Goal: Task Accomplishment & Management: Manage account settings

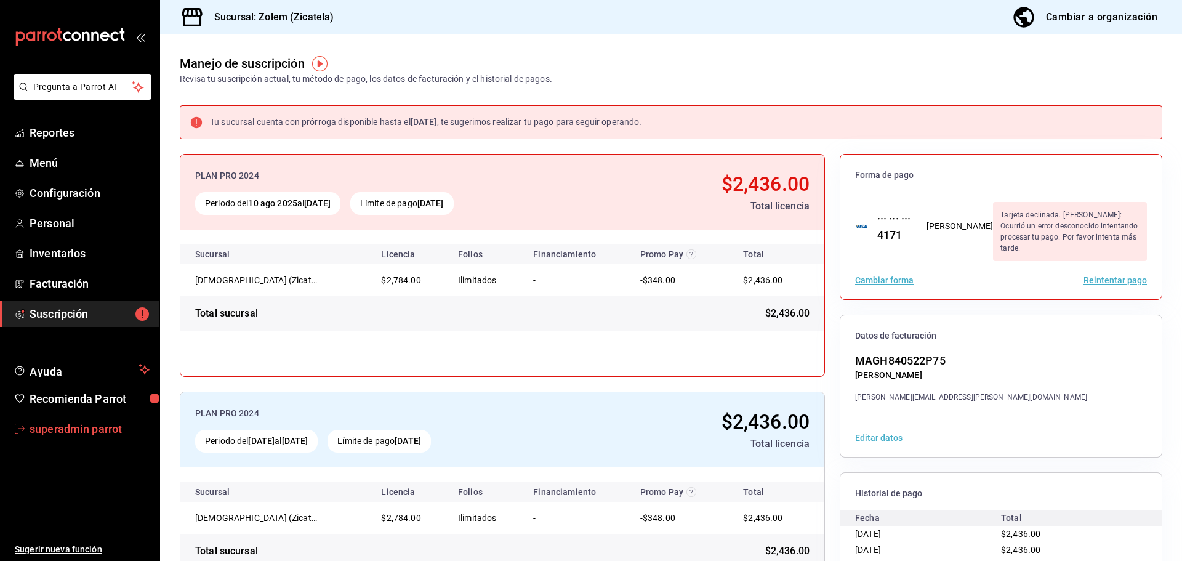
click at [52, 427] on span "superadmin parrot" at bounding box center [90, 429] width 120 height 17
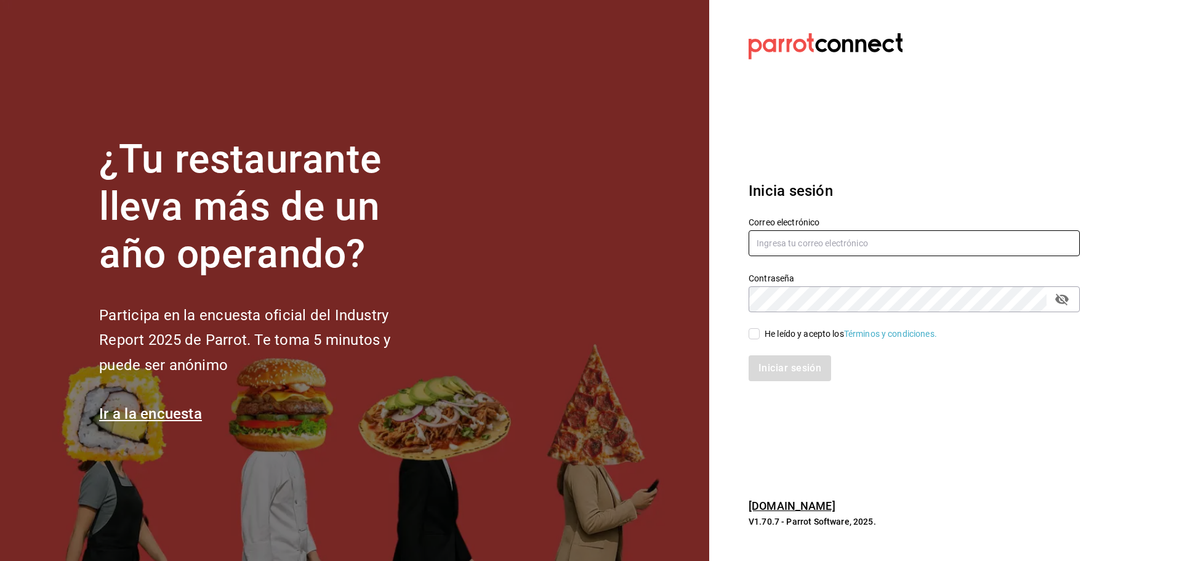
click at [794, 249] on input "text" at bounding box center [914, 243] width 331 height 26
paste input "rawrburger@cdmx.com"
type input "rawrburger@cdmx.com"
click at [777, 336] on div "He leído y acepto los Términos y condiciones." at bounding box center [851, 334] width 172 height 13
click at [760, 336] on input "He leído y acepto los Términos y condiciones." at bounding box center [754, 333] width 11 height 11
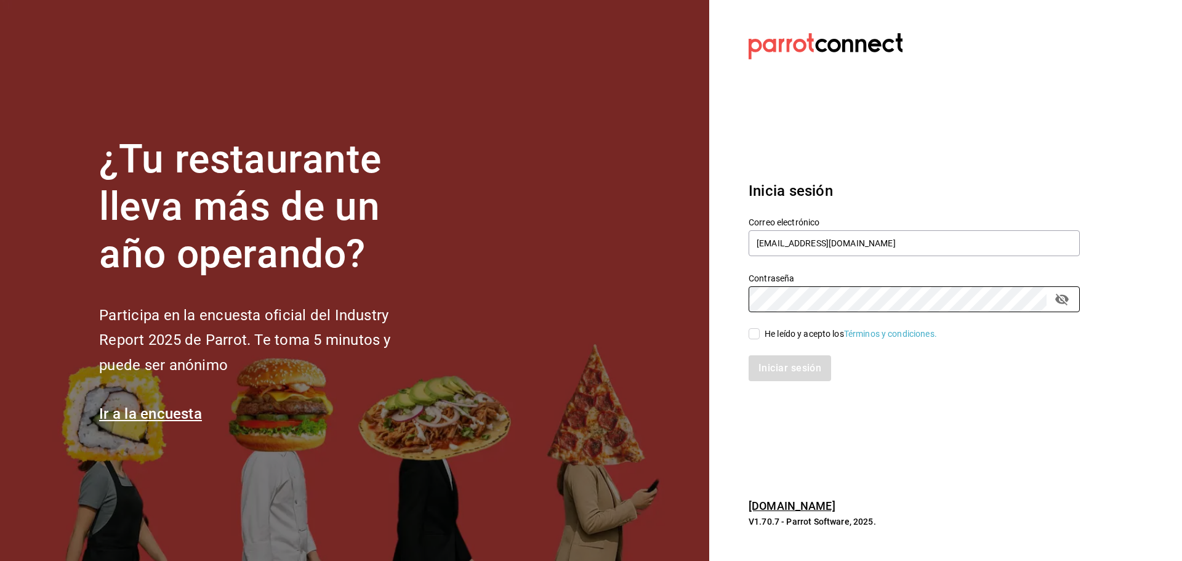
checkbox input "true"
click at [769, 365] on button "Iniciar sesión" at bounding box center [791, 368] width 84 height 26
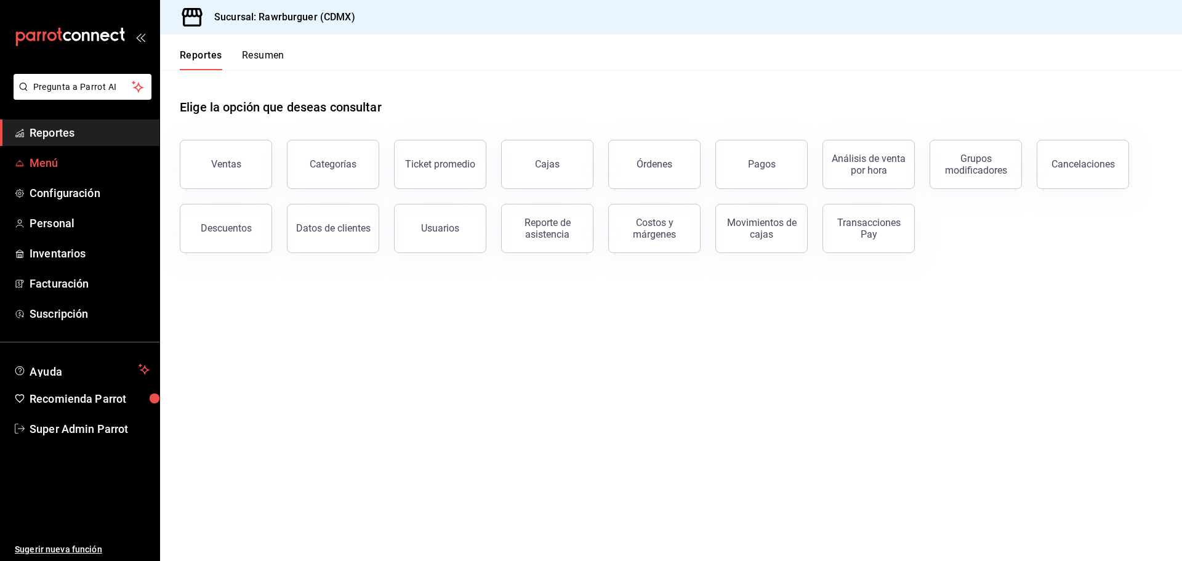
click at [53, 159] on span "Menú" at bounding box center [90, 163] width 120 height 17
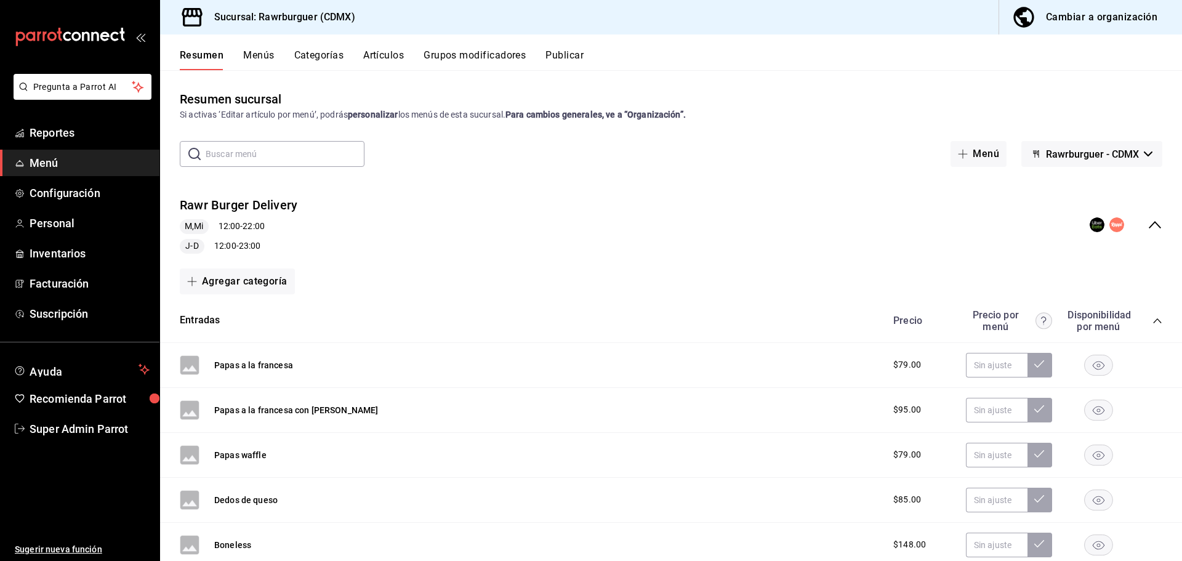
click at [382, 55] on button "Artículos" at bounding box center [383, 59] width 41 height 21
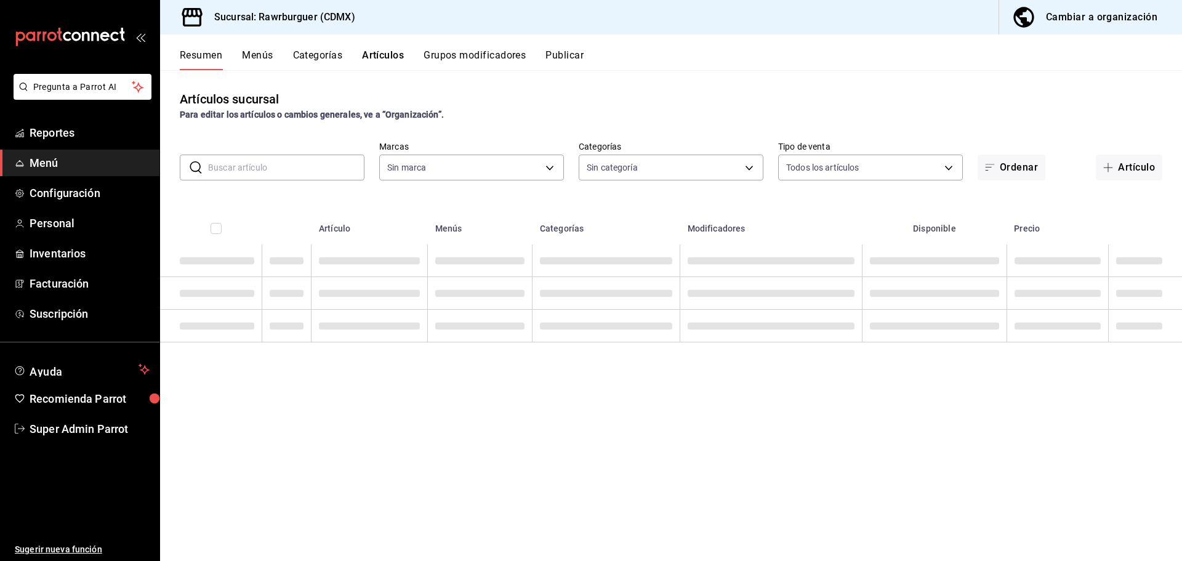
type input "c688a348-8af5-4db2-8017-60906265672a"
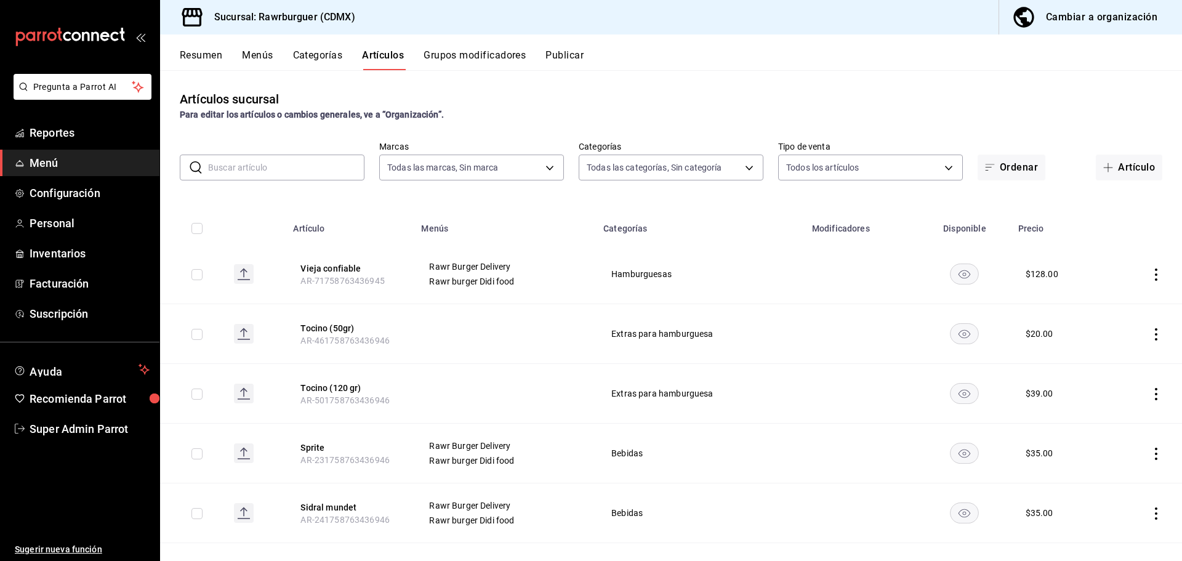
type input "9dff09bf-9c88-47f9-8400-3c221ab1cb80,d7f8639f-f05c-4979-a7a3-2a5f2e82dce3,dd376…"
click at [252, 175] on input "text" at bounding box center [286, 167] width 156 height 25
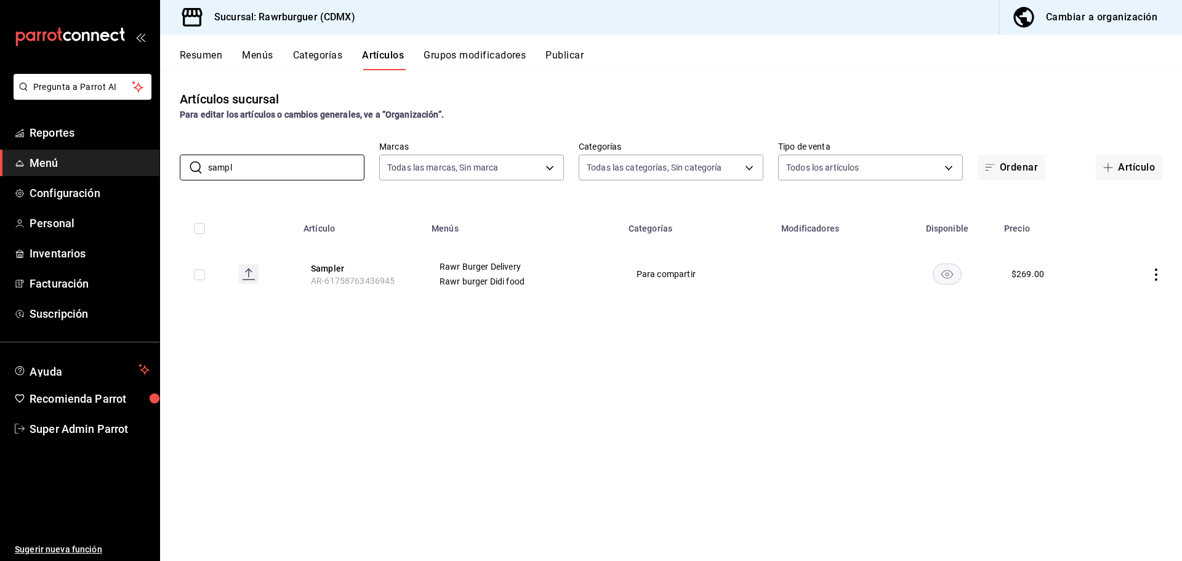
type input "sampl"
click at [196, 54] on button "Resumen" at bounding box center [201, 59] width 42 height 21
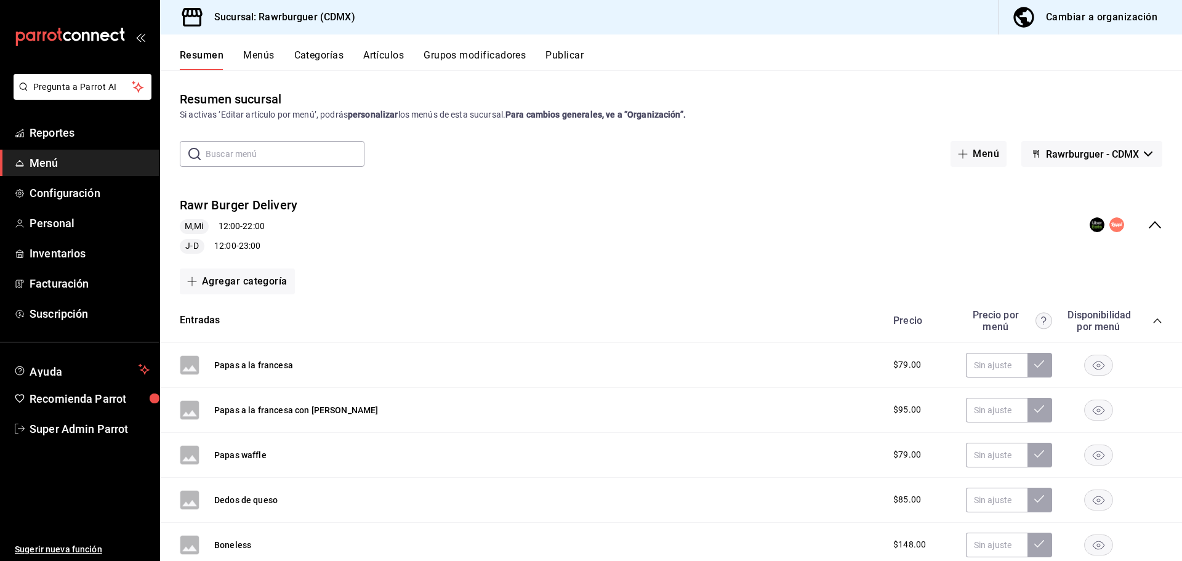
click at [1148, 227] on icon "collapse-menu-row" at bounding box center [1155, 224] width 15 height 15
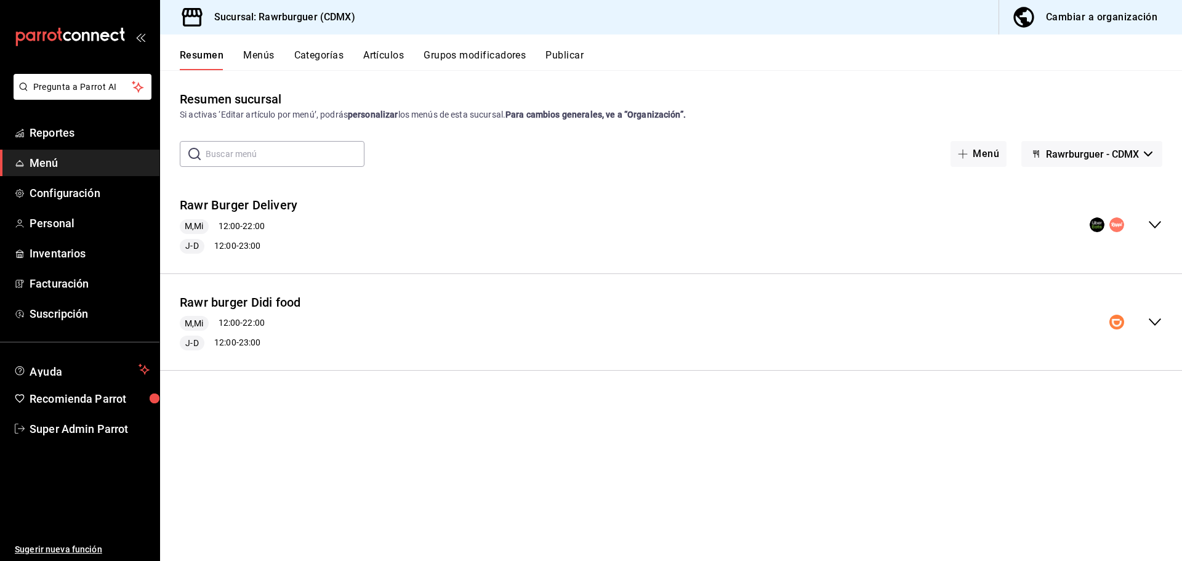
click at [379, 55] on button "Artículos" at bounding box center [383, 59] width 41 height 21
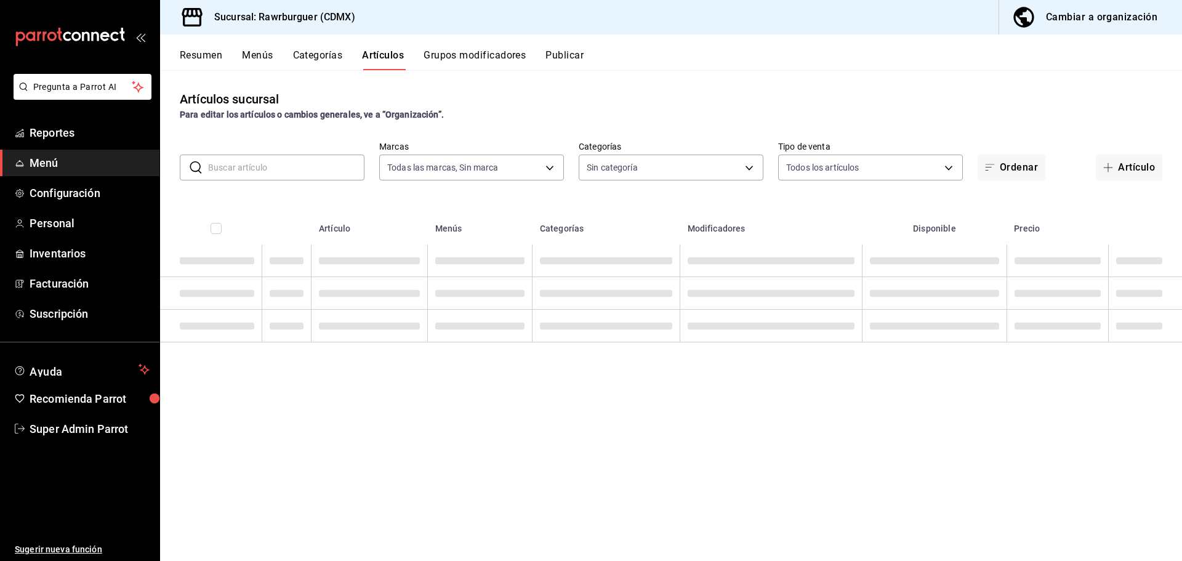
type input "c688a348-8af5-4db2-8017-60906265672a"
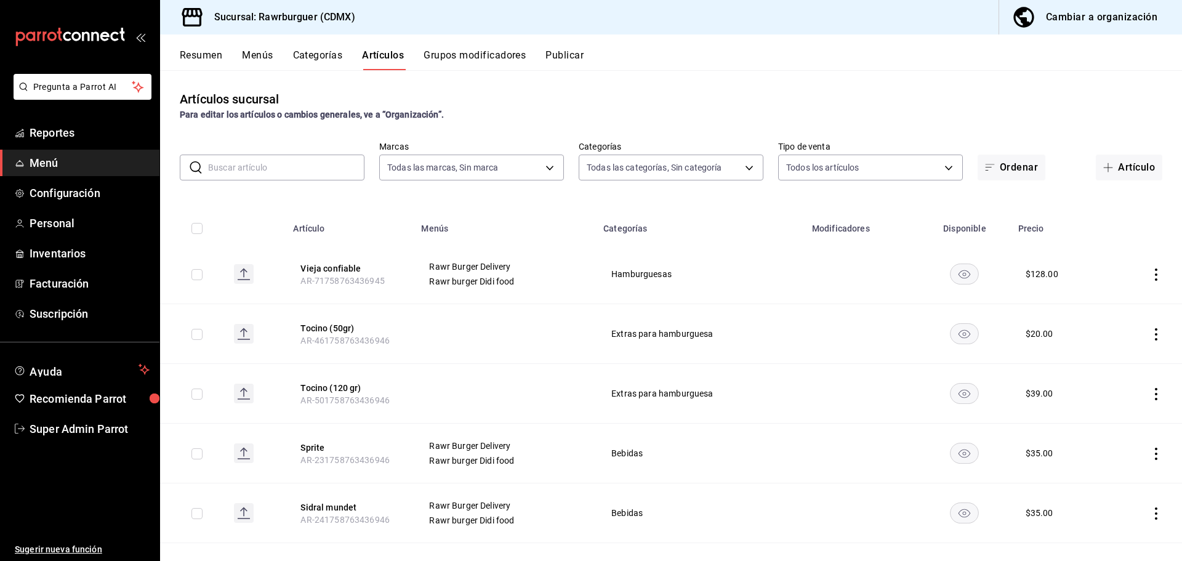
type input "9dff09bf-9c88-47f9-8400-3c221ab1cb80,d7f8639f-f05c-4979-a7a3-2a5f2e82dce3,dd376…"
click at [569, 48] on div "Resumen Menús Categorías Artículos Grupos modificadores Publicar" at bounding box center [671, 52] width 1022 height 36
click at [566, 52] on button "Publicar" at bounding box center [564, 59] width 38 height 21
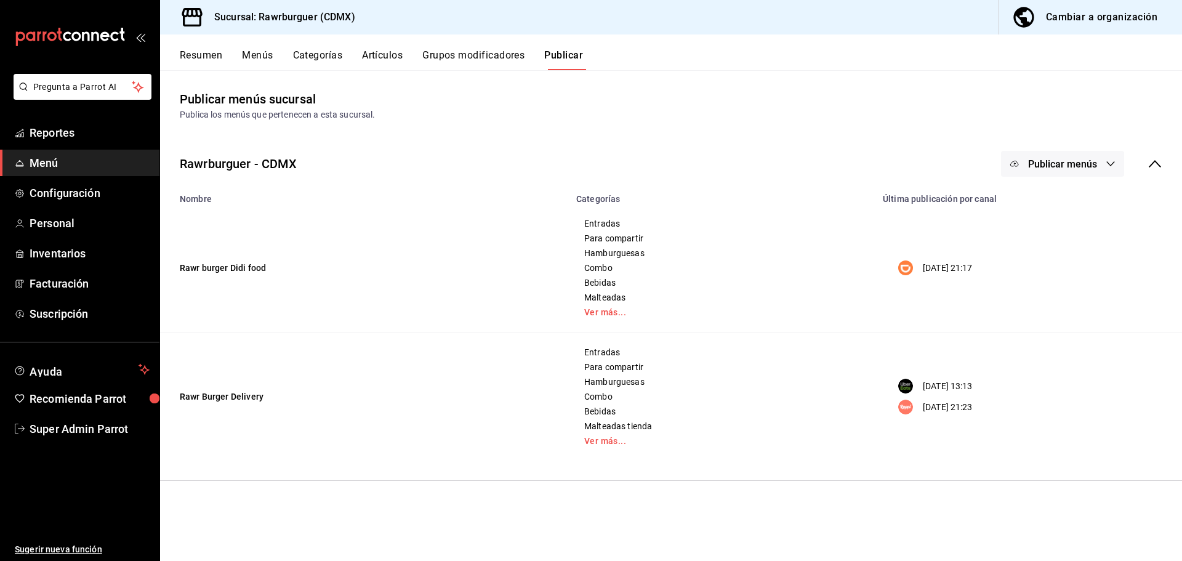
click at [375, 52] on button "Artículos" at bounding box center [382, 59] width 41 height 21
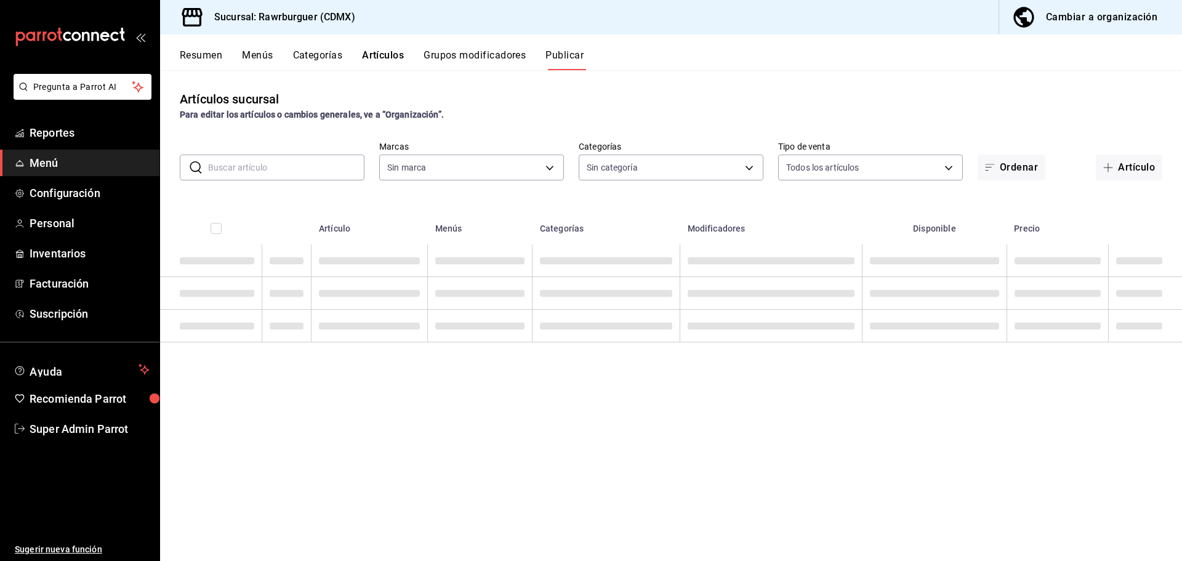
type input "c688a348-8af5-4db2-8017-60906265672a"
type input "9dff09bf-9c88-47f9-8400-3c221ab1cb80,d7f8639f-f05c-4979-a7a3-2a5f2e82dce3,dd376…"
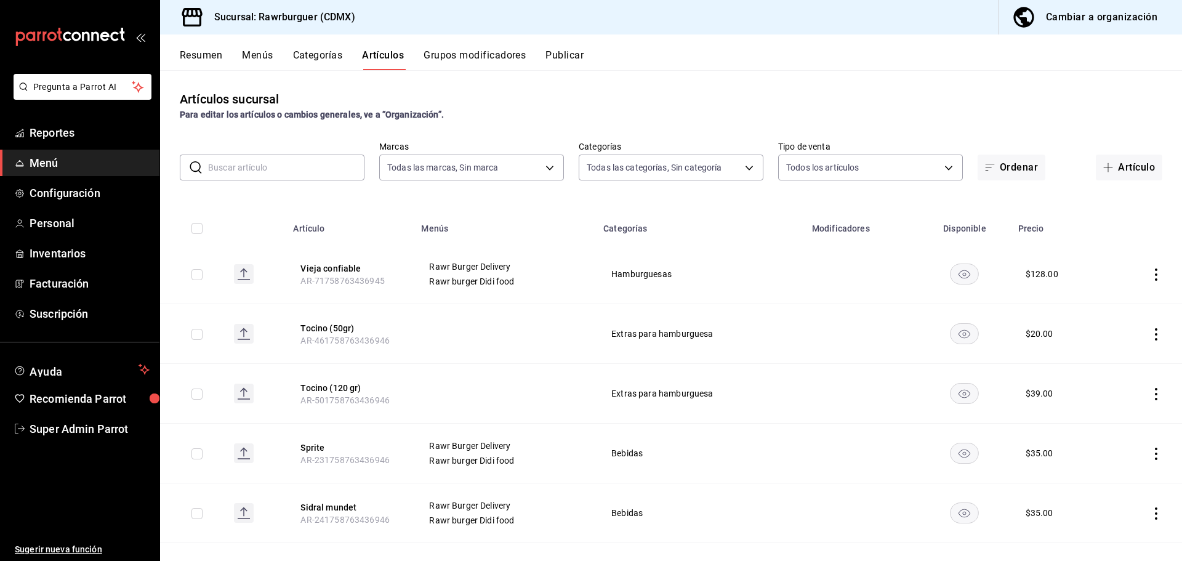
click at [270, 168] on input "text" at bounding box center [286, 167] width 156 height 25
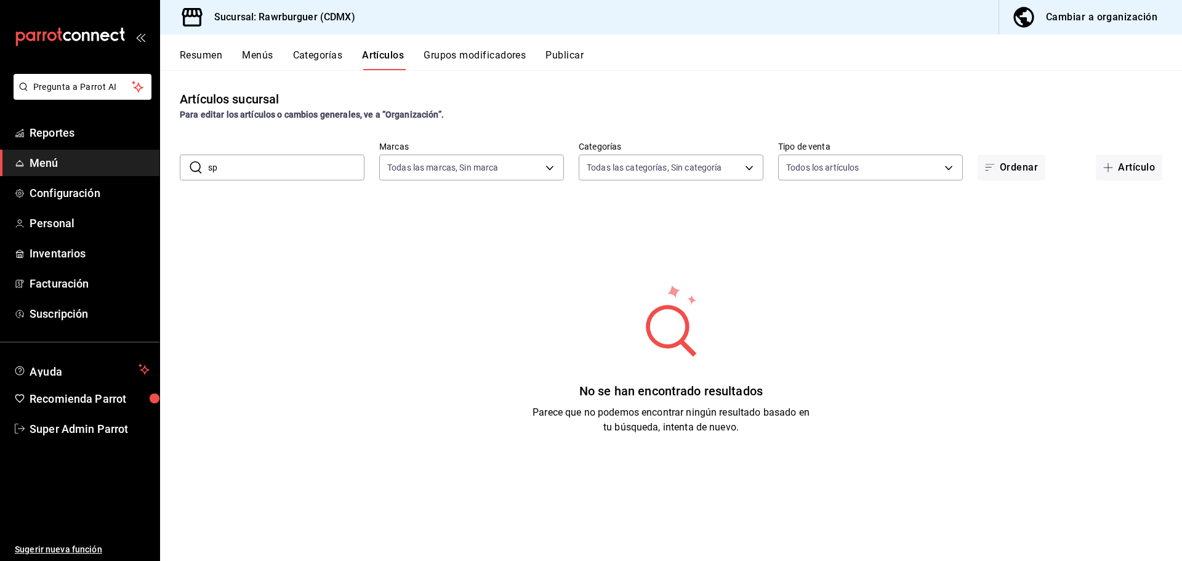
type input "s"
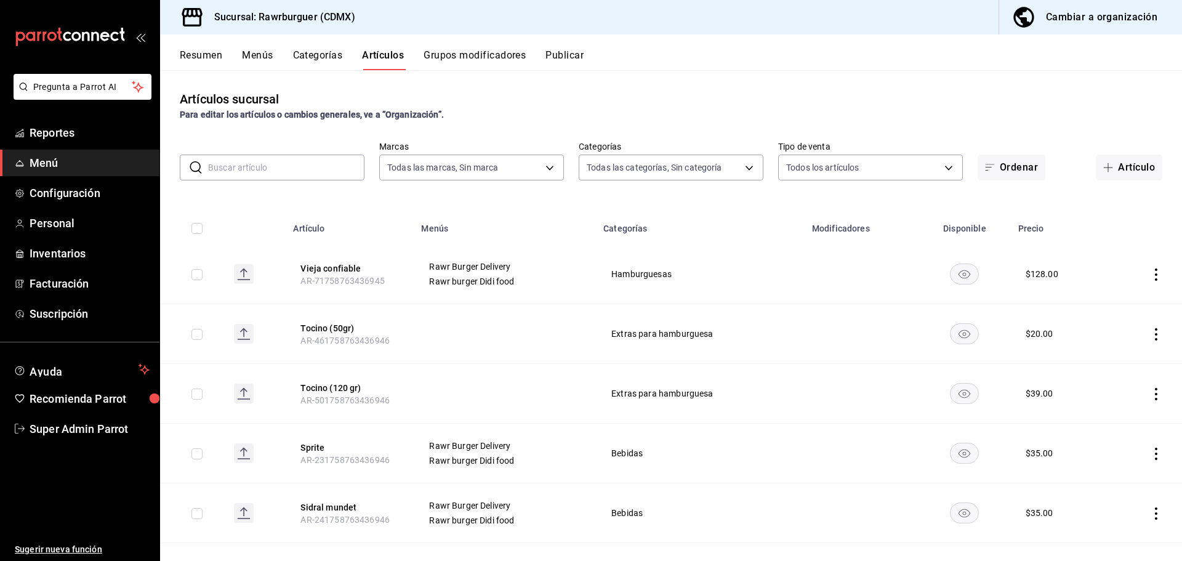
click at [245, 171] on input "text" at bounding box center [286, 167] width 156 height 25
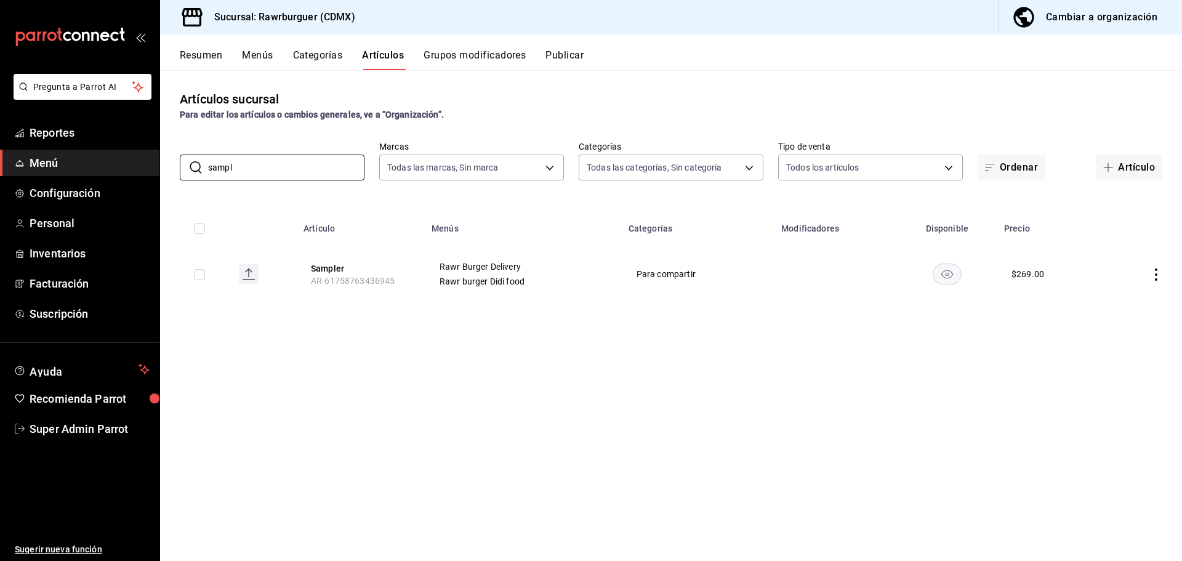
type input "sampl"
click at [324, 267] on button "Sampler" at bounding box center [360, 268] width 99 height 12
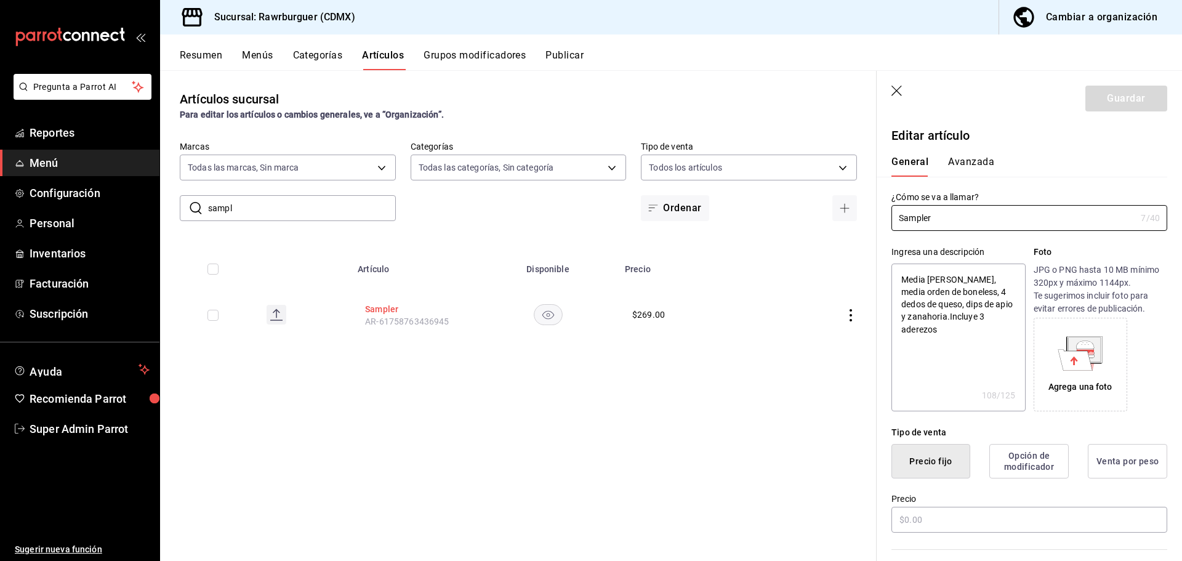
type textarea "x"
type input "$269.00"
type textarea "x"
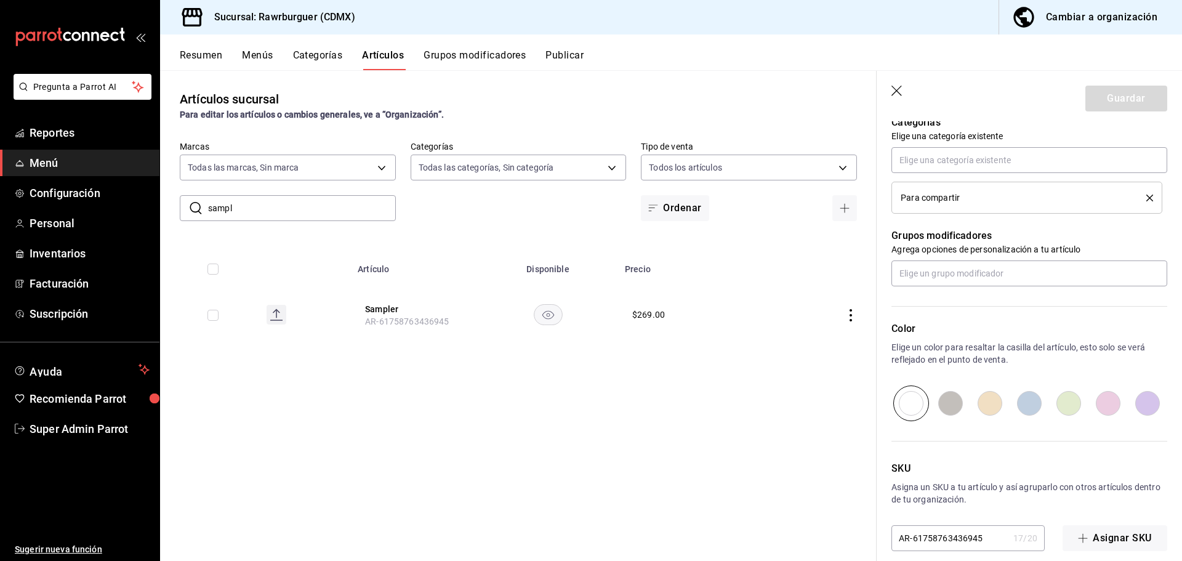
scroll to position [464, 0]
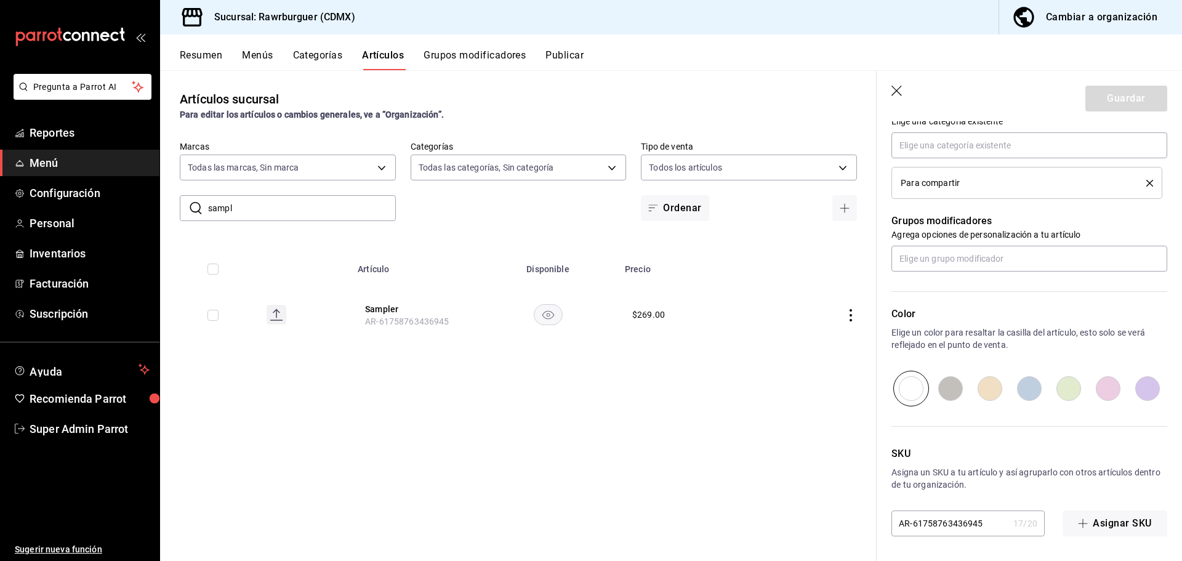
drag, startPoint x: 249, startPoint y: 210, endPoint x: 185, endPoint y: 209, distance: 64.0
click at [185, 209] on div "​ sampl ​" at bounding box center [288, 208] width 216 height 26
type input "lam"
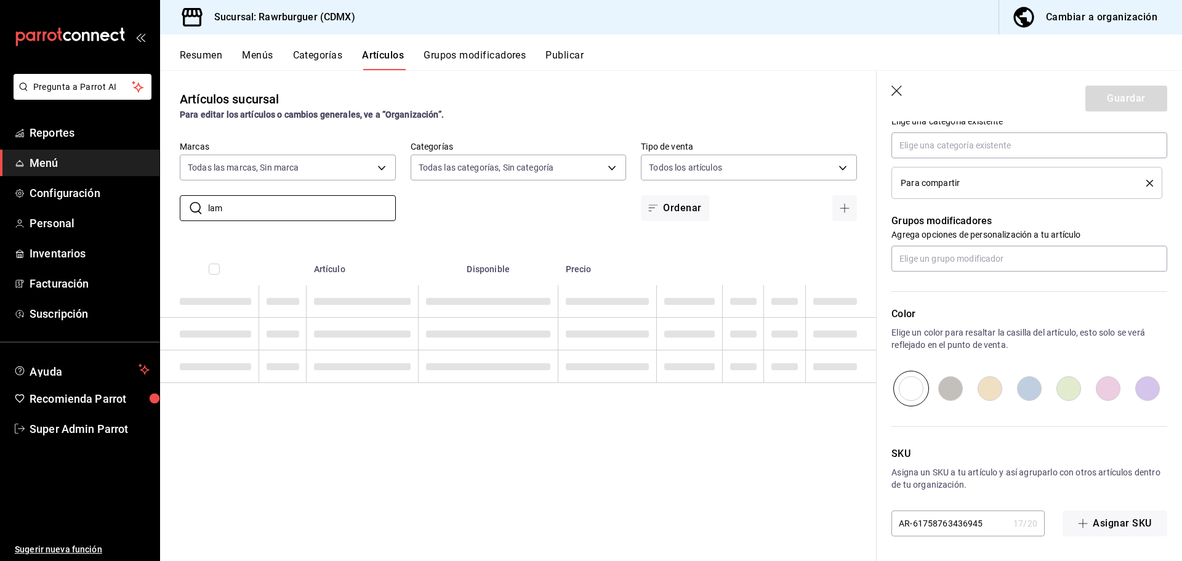
type textarea "x"
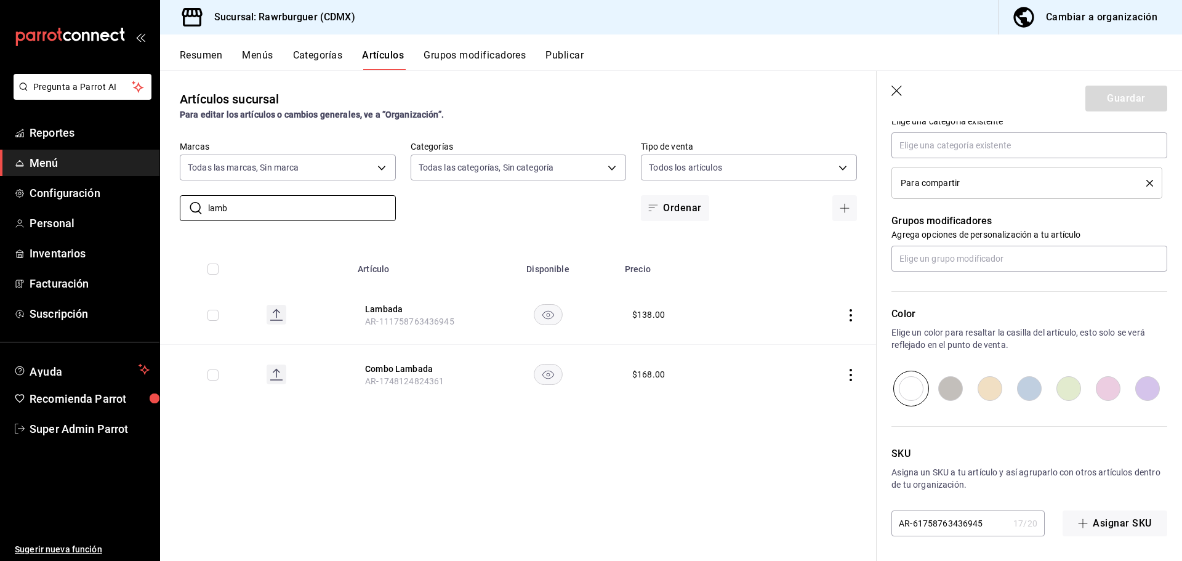
type input "lamba"
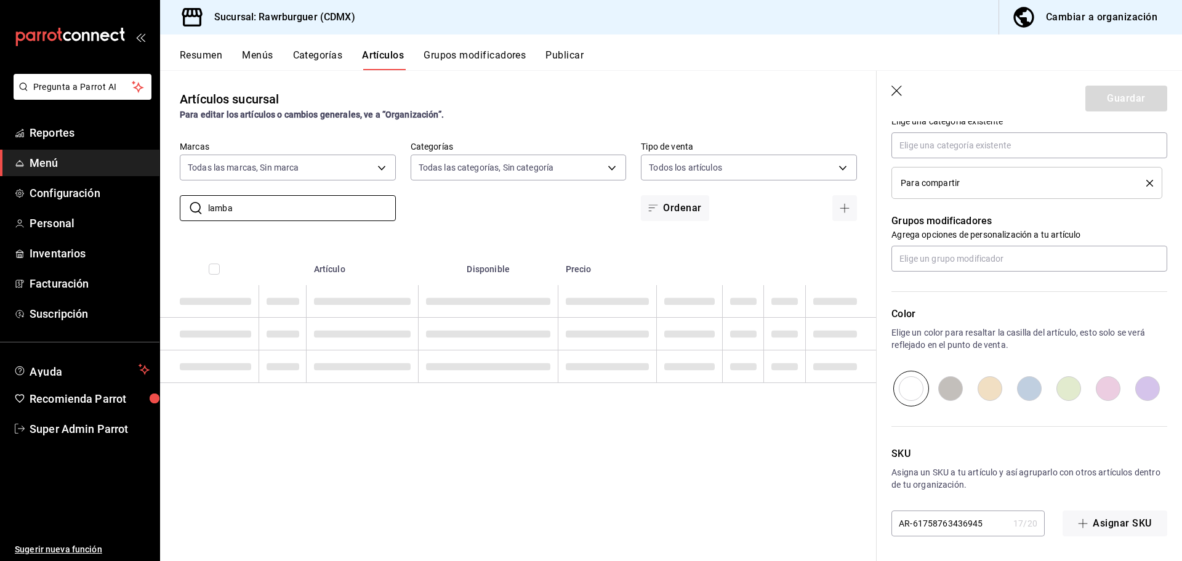
type textarea "x"
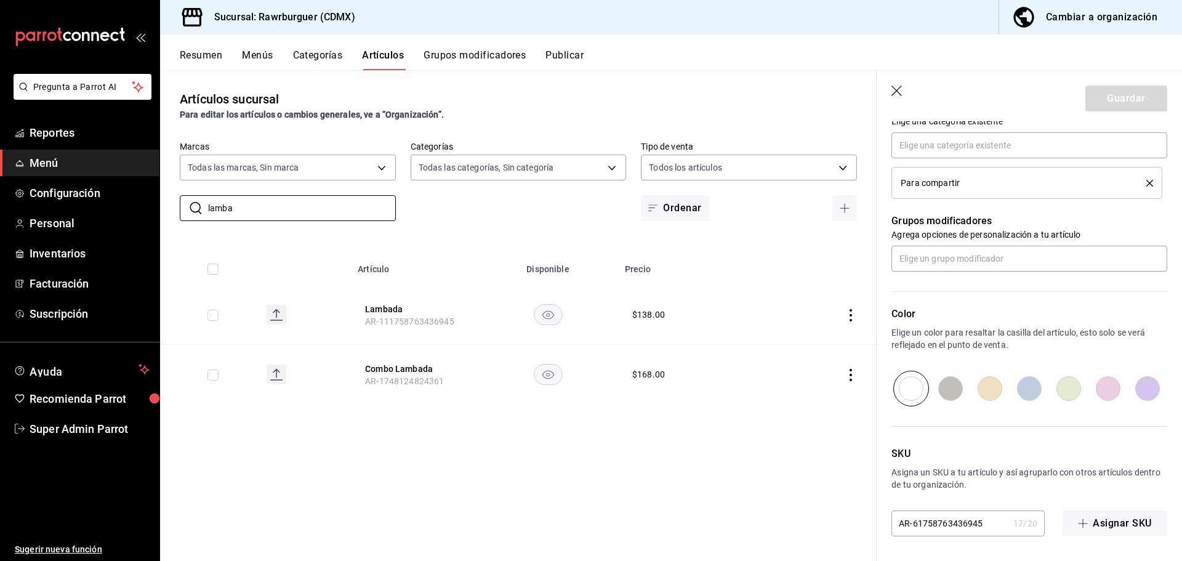
click at [898, 92] on icon "button" at bounding box center [897, 91] width 10 height 10
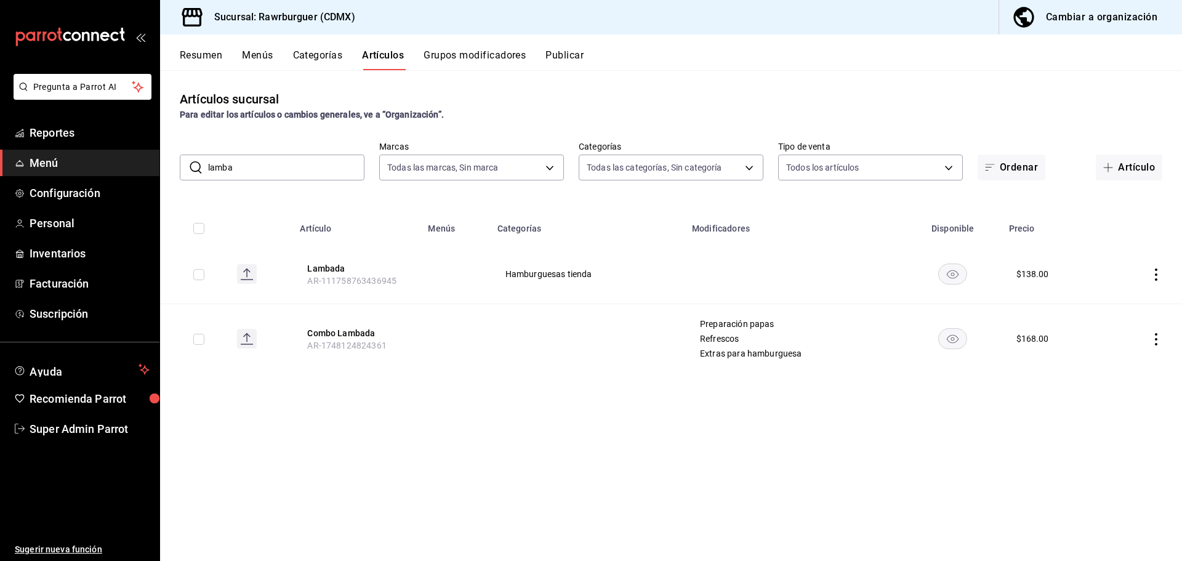
drag, startPoint x: 265, startPoint y: 171, endPoint x: 191, endPoint y: 175, distance: 73.4
click at [191, 175] on div "​ lamba ​" at bounding box center [272, 168] width 185 height 26
type input "pastora"
click at [457, 54] on button "Grupos modificadores" at bounding box center [475, 59] width 102 height 21
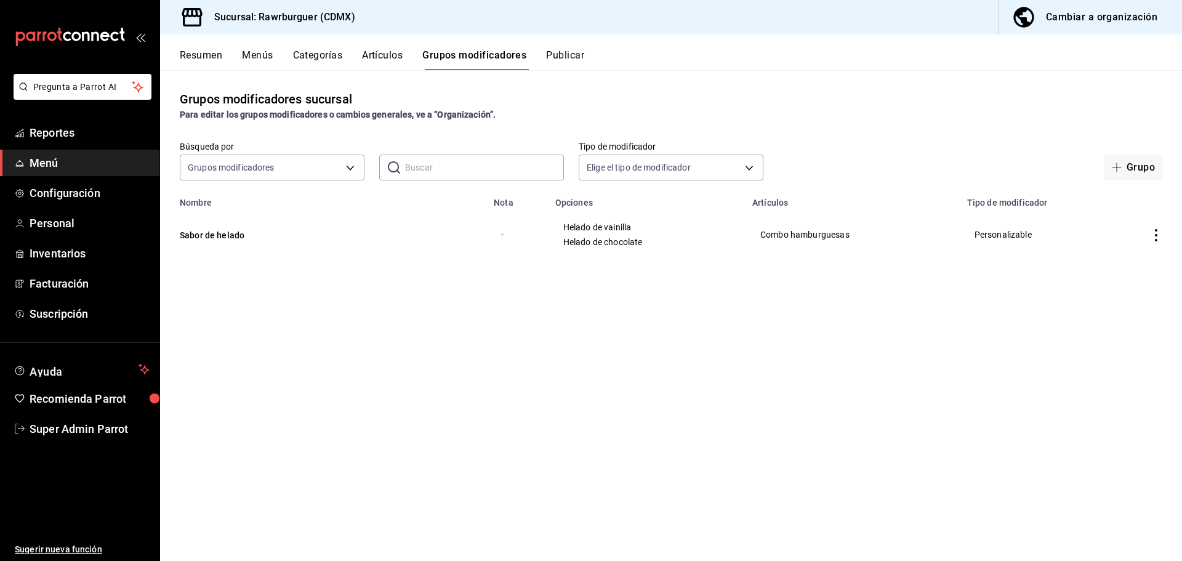
click at [592, 240] on span "Helado de chocolate" at bounding box center [646, 242] width 166 height 9
click at [300, 163] on body "Pregunta a Parrot AI Reportes Menú Configuración Personal Inventarios Facturaci…" at bounding box center [591, 280] width 1182 height 561
click at [300, 163] on div at bounding box center [591, 280] width 1182 height 561
click at [218, 230] on button "Sabor de helado" at bounding box center [254, 235] width 148 height 12
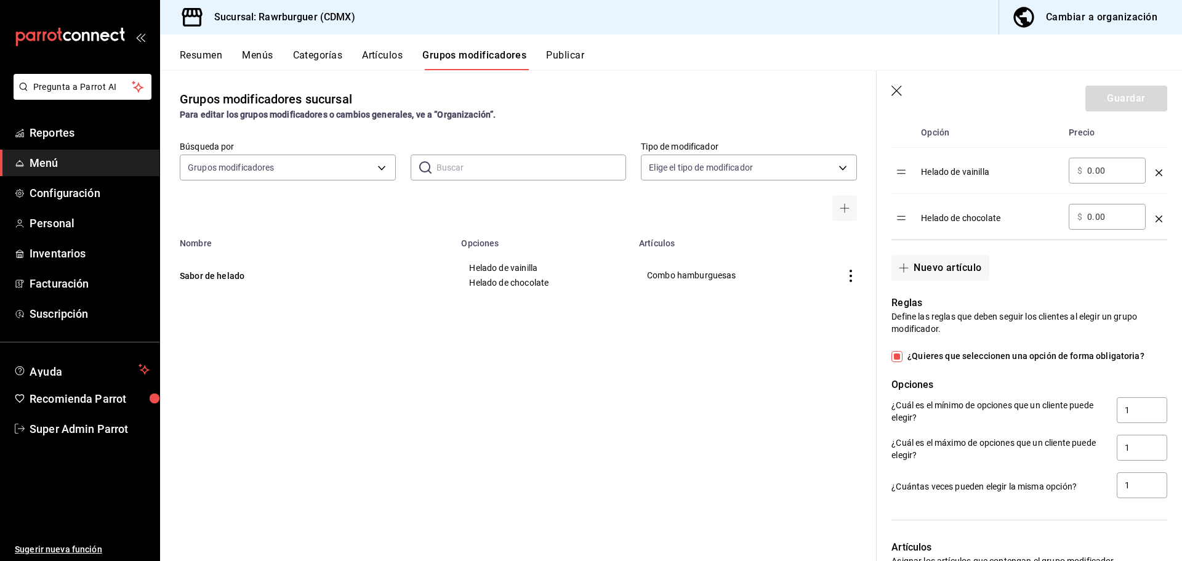
scroll to position [431, 0]
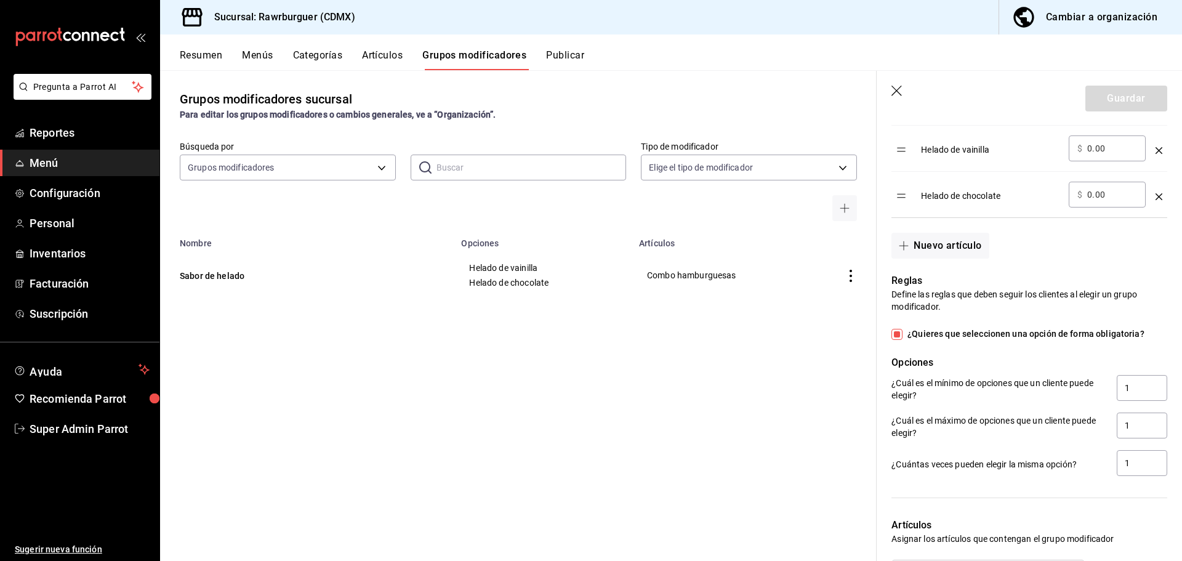
click at [895, 94] on icon "button" at bounding box center [898, 92] width 12 height 12
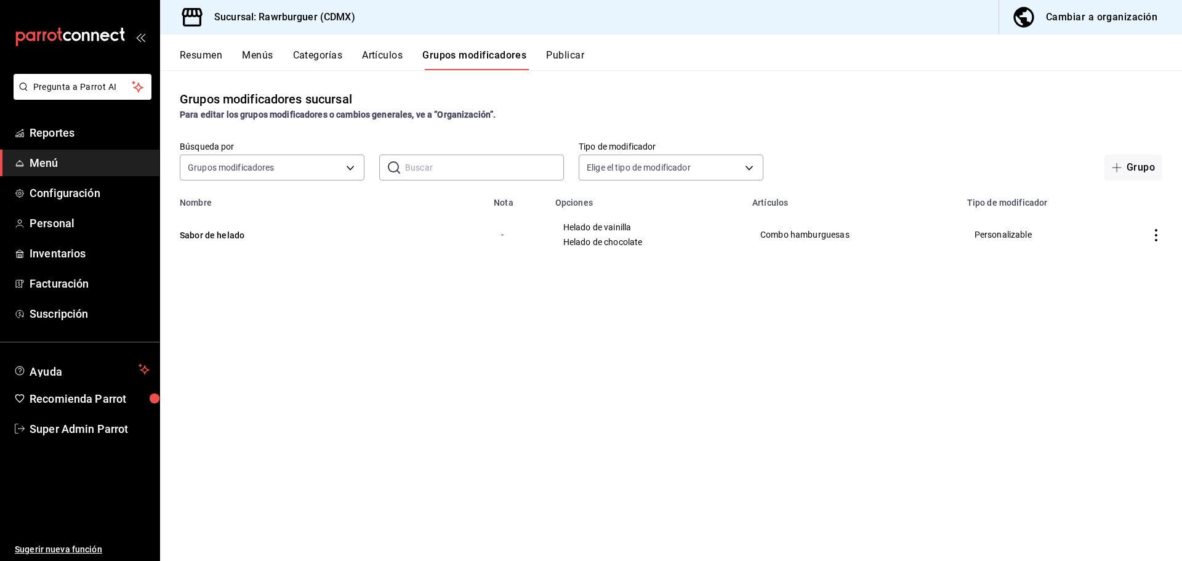
click at [1082, 16] on div "Cambiar a organización" at bounding box center [1101, 17] width 111 height 17
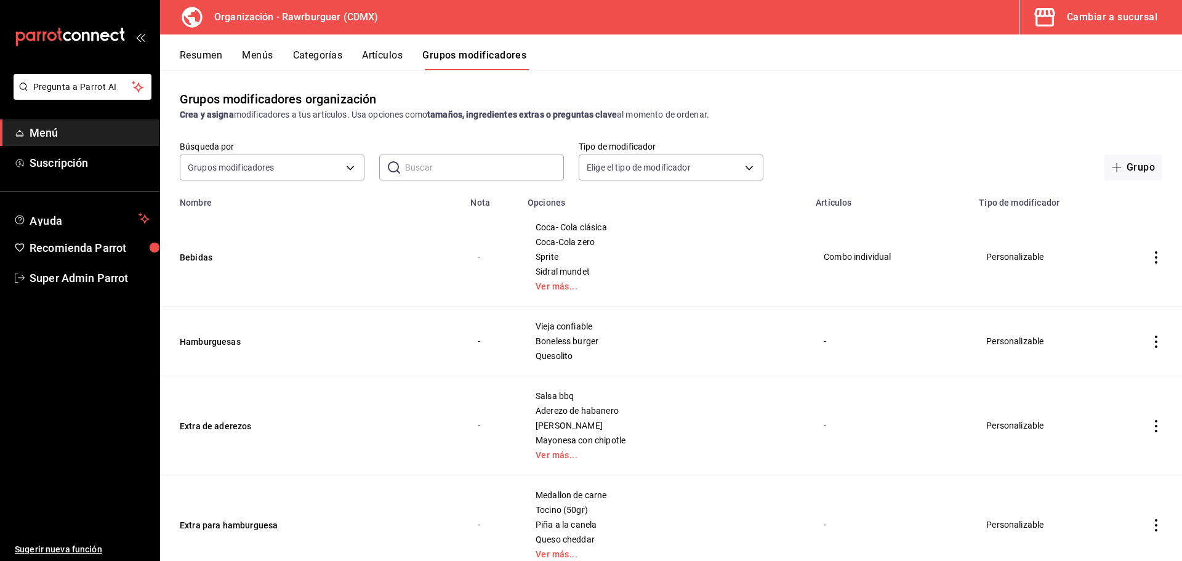
click at [387, 54] on button "Artículos" at bounding box center [382, 59] width 41 height 21
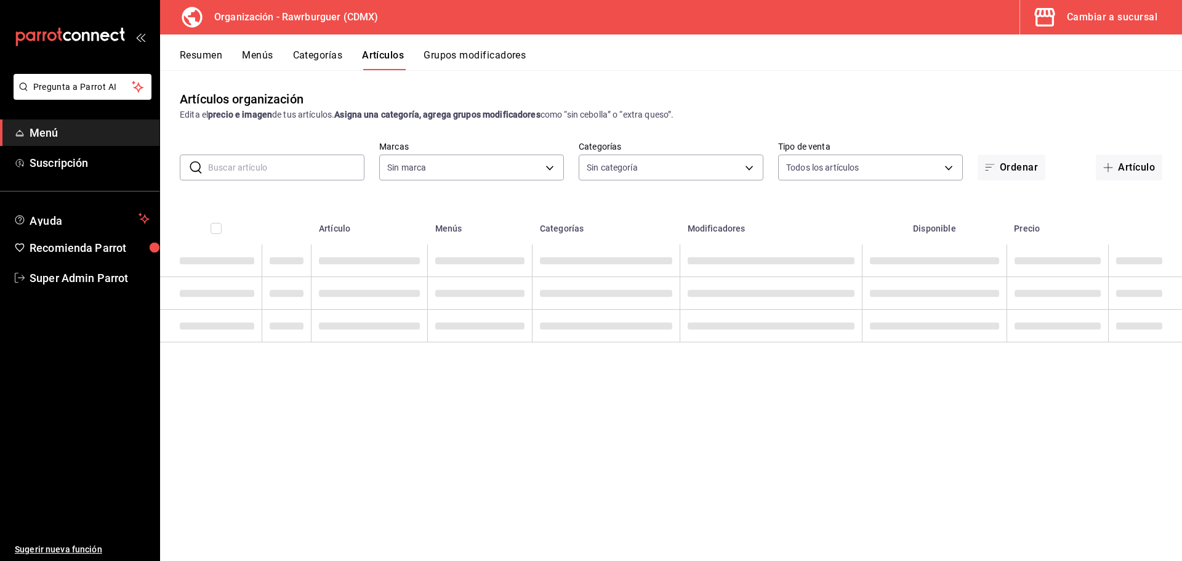
type input "c1affe28-5b75-42a1-bd53-0a4a367c53c8"
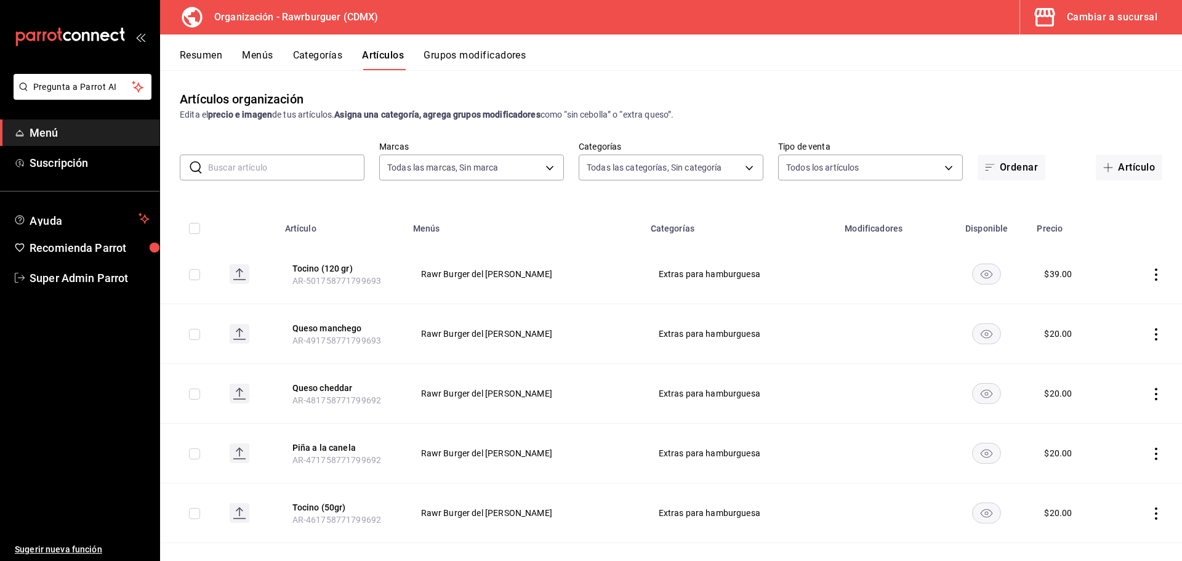
type input "6ca17b8f-428a-41fb-bff9-a2cb1d4dabe7,5433be91-9441-4d9e-9bc5-7408d813de4c,92de4…"
click at [481, 52] on button "Grupos modificadores" at bounding box center [475, 59] width 102 height 21
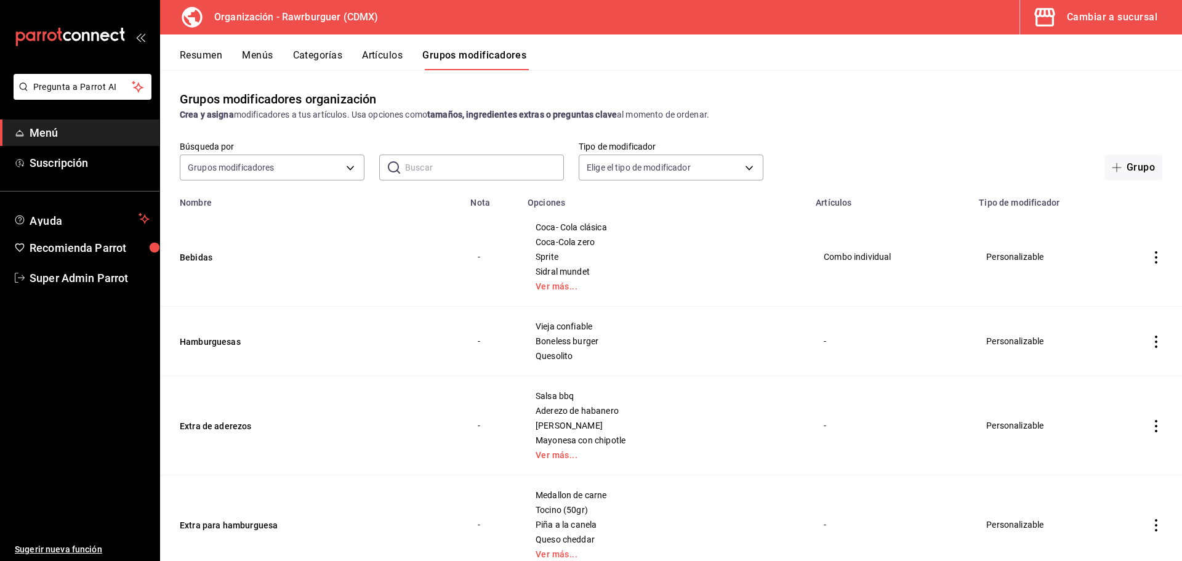
scroll to position [62, 0]
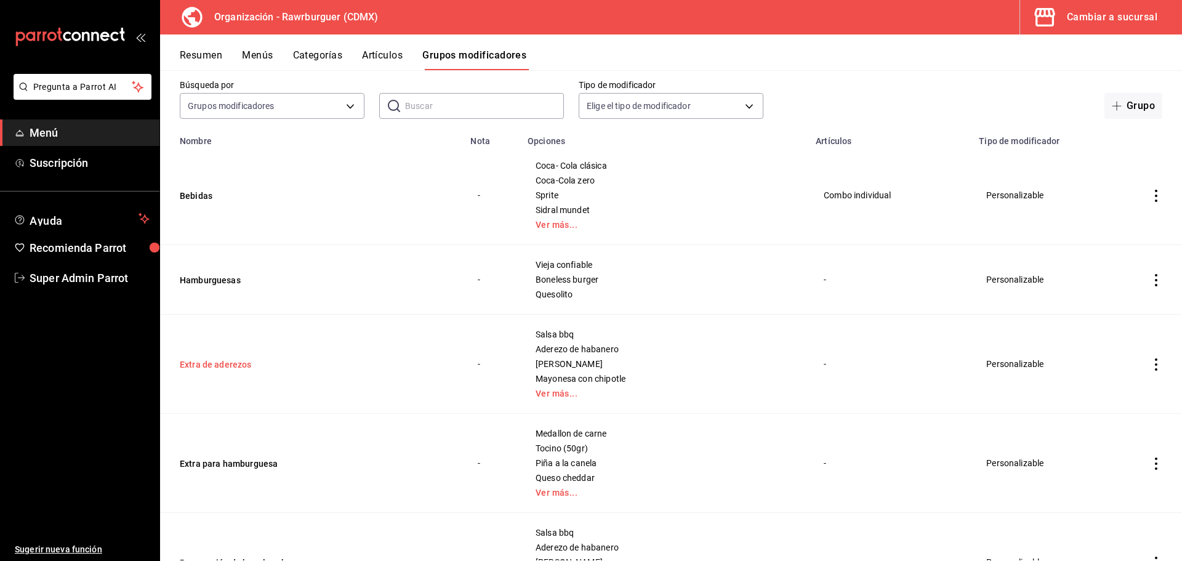
click at [221, 366] on button "Extra de aderezos" at bounding box center [254, 364] width 148 height 12
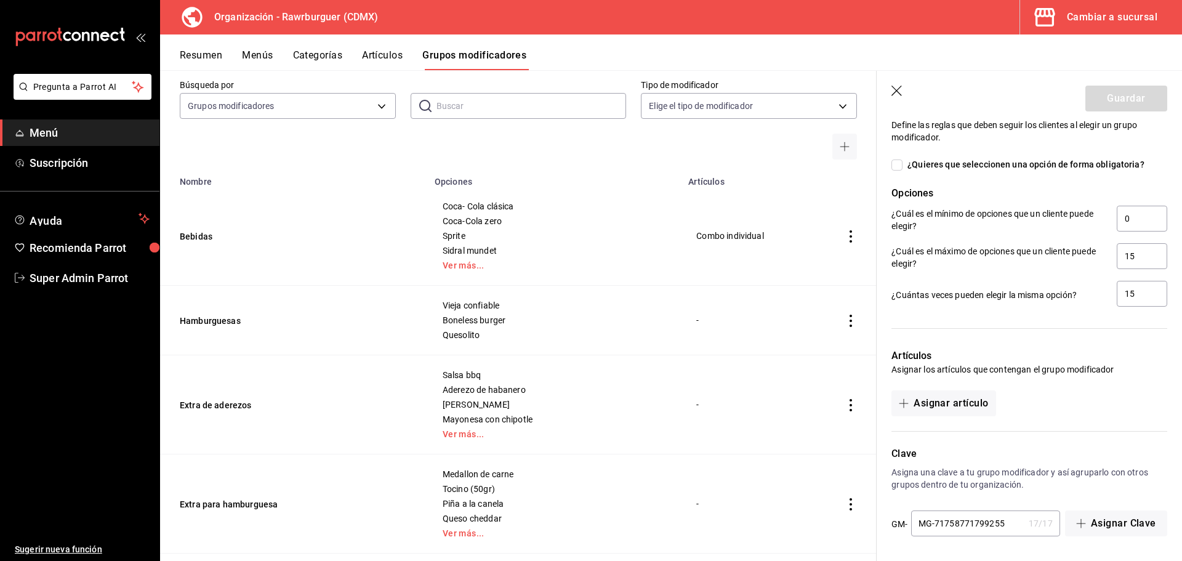
scroll to position [1110, 0]
click at [959, 400] on button "Asignar artículo" at bounding box center [944, 402] width 104 height 26
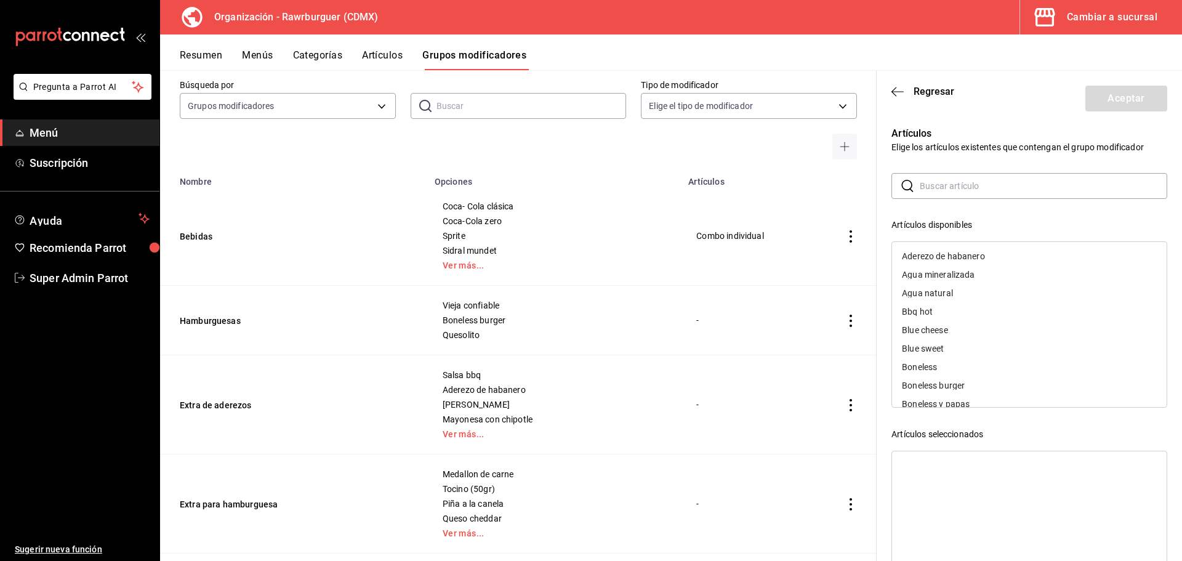
click at [951, 187] on input "text" at bounding box center [1044, 186] width 248 height 25
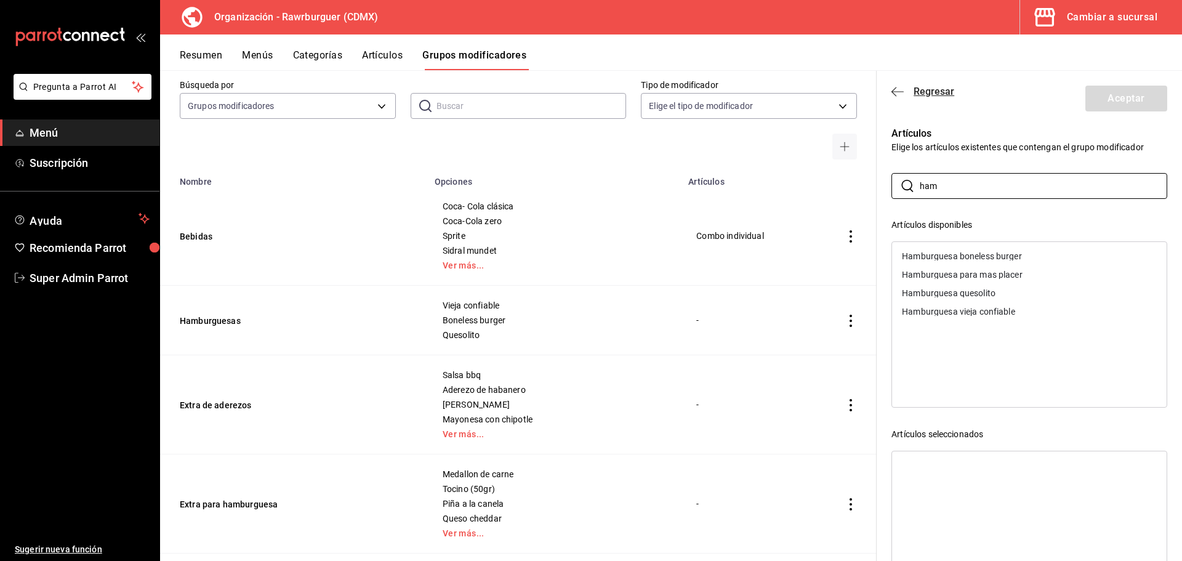
type input "ham"
click at [897, 92] on icon "button" at bounding box center [898, 91] width 12 height 1
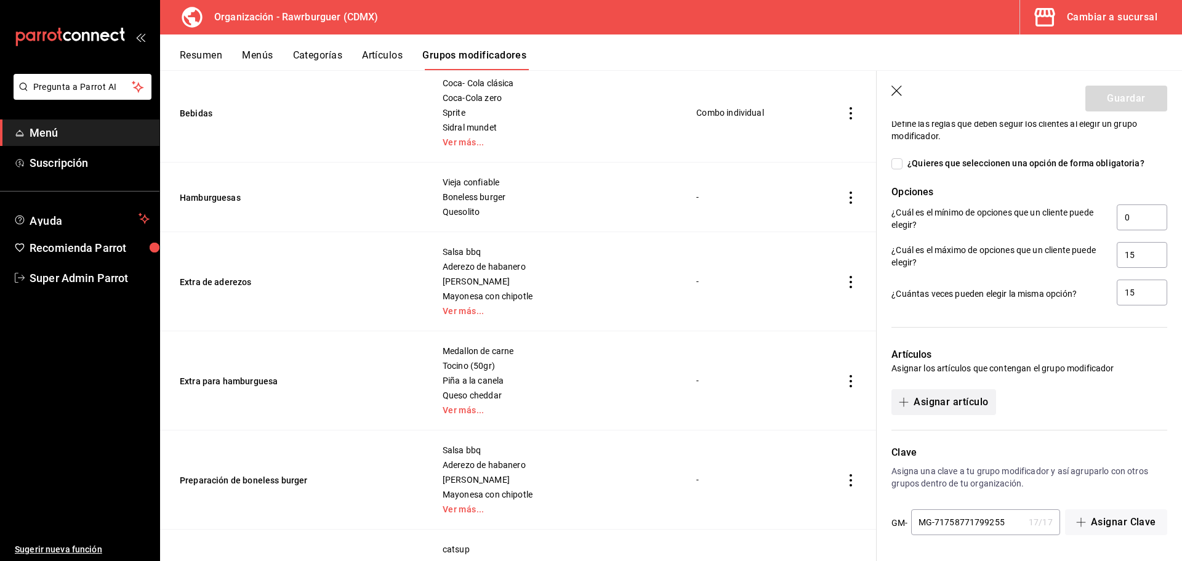
click at [975, 400] on button "Asignar artículo" at bounding box center [944, 402] width 104 height 26
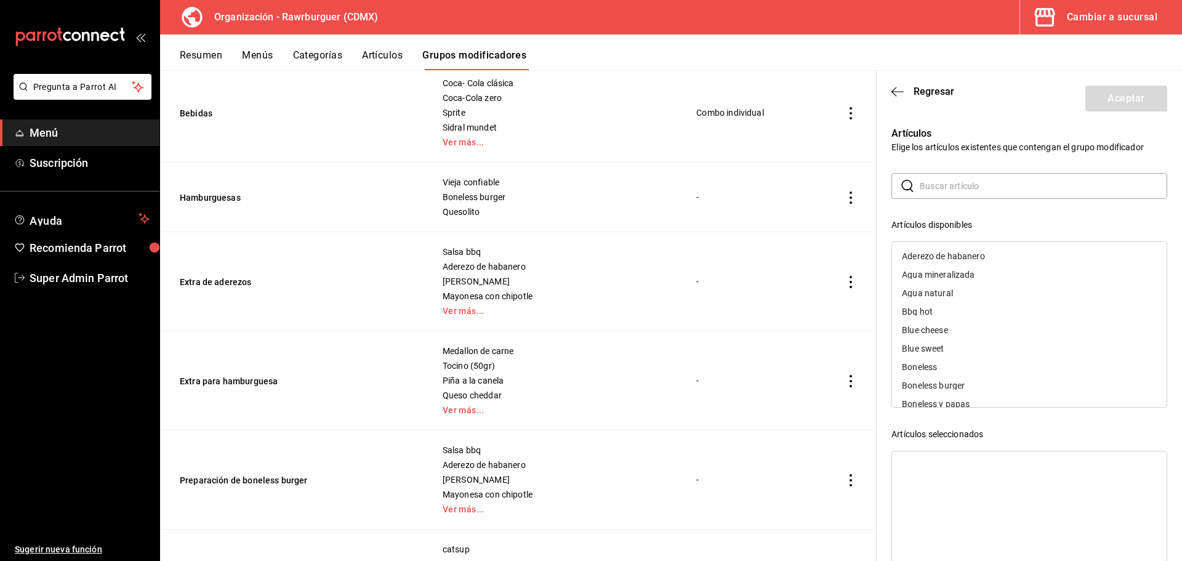
click at [946, 190] on input "text" at bounding box center [1044, 186] width 248 height 25
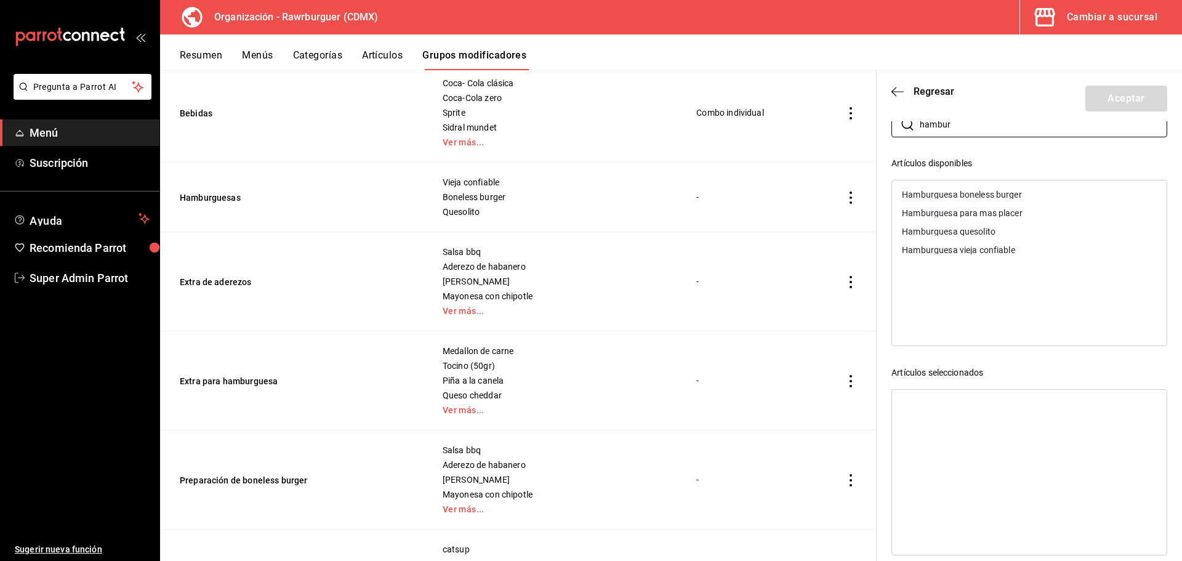
scroll to position [0, 0]
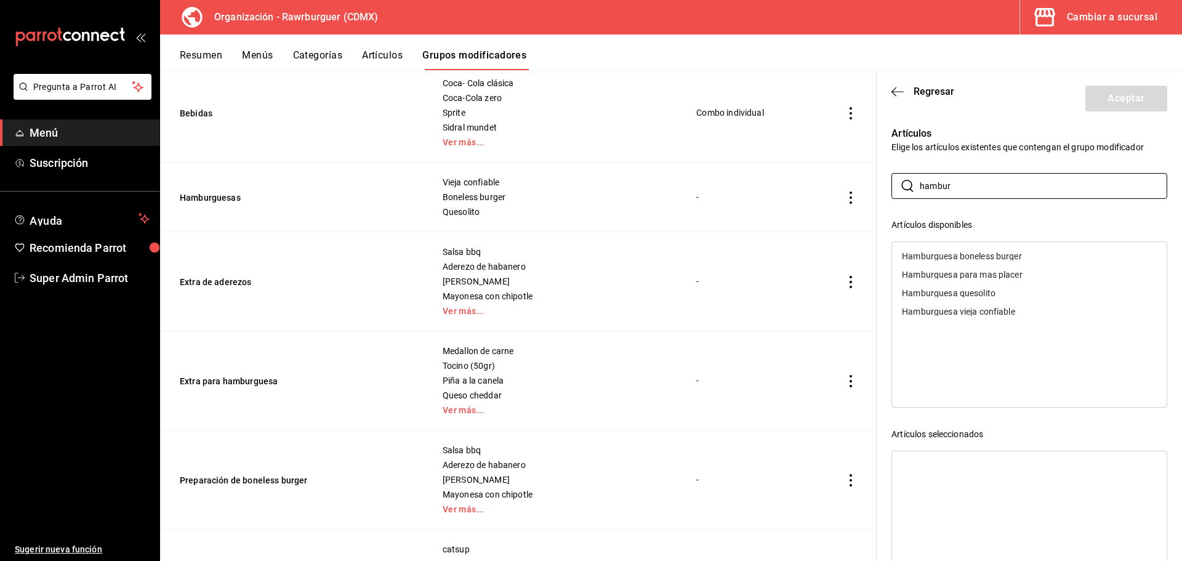
type input "hambur"
click at [954, 252] on div "Hamburguesa boneless burger" at bounding box center [962, 256] width 120 height 9
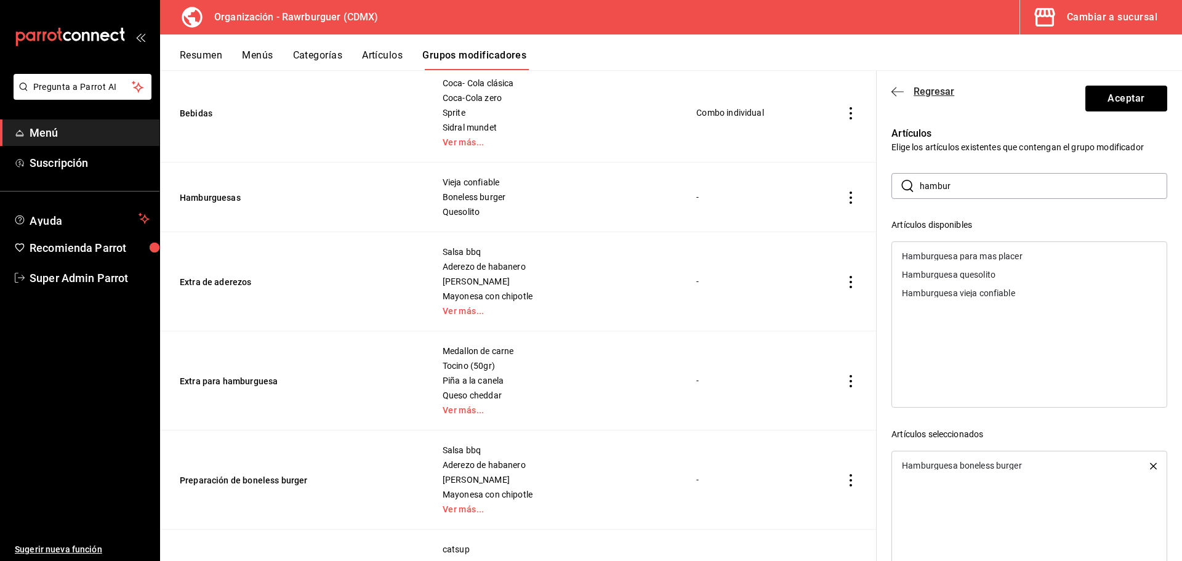
click at [898, 91] on icon "button" at bounding box center [898, 91] width 12 height 1
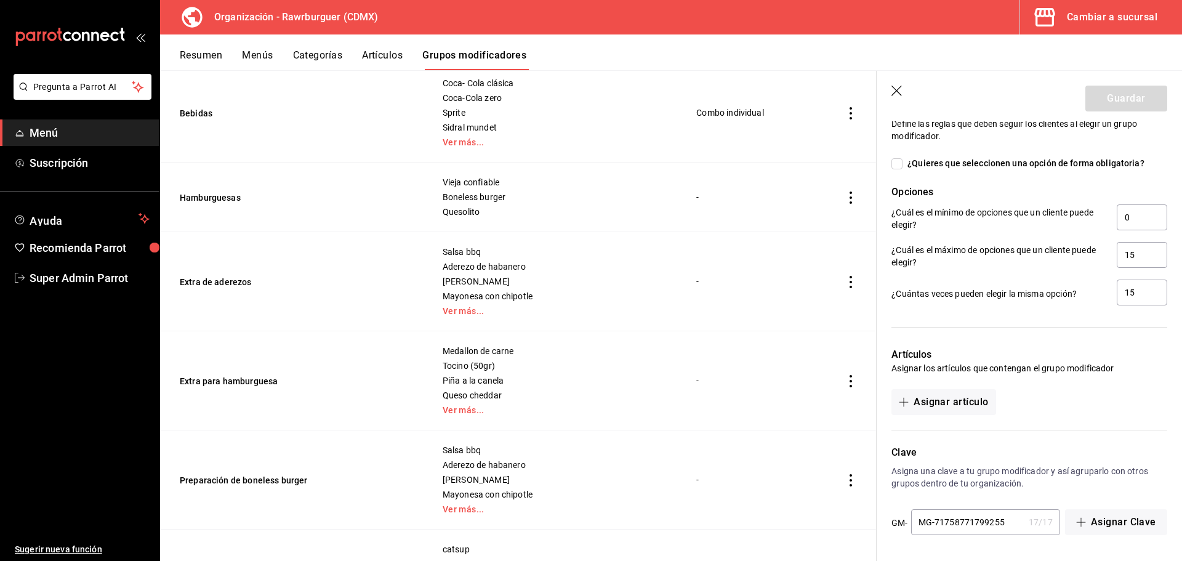
click at [897, 90] on icon "button" at bounding box center [898, 92] width 12 height 12
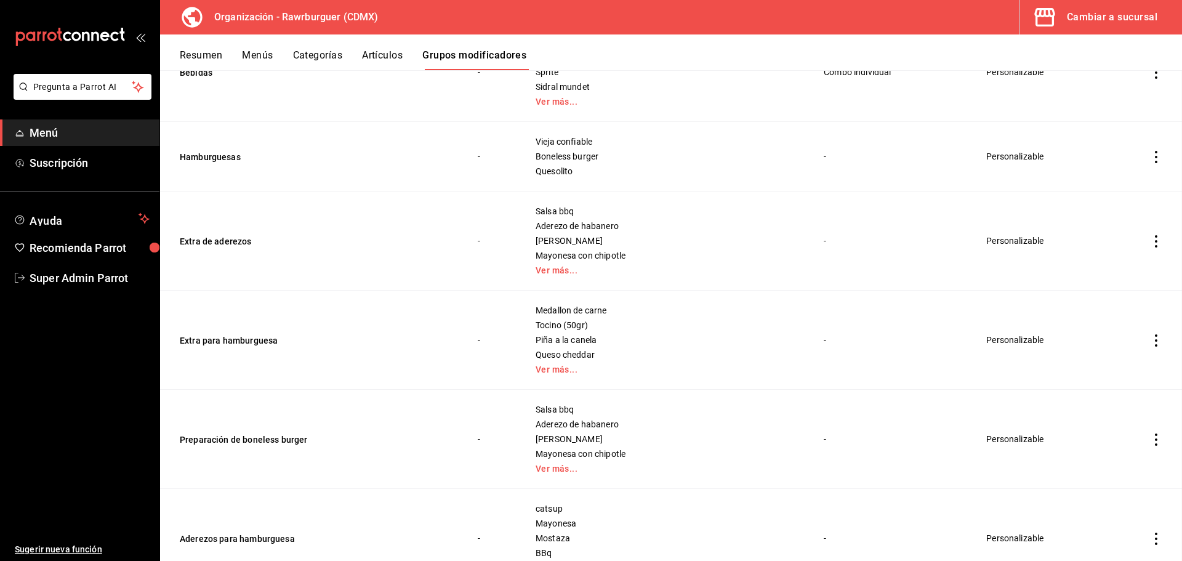
scroll to position [144, 0]
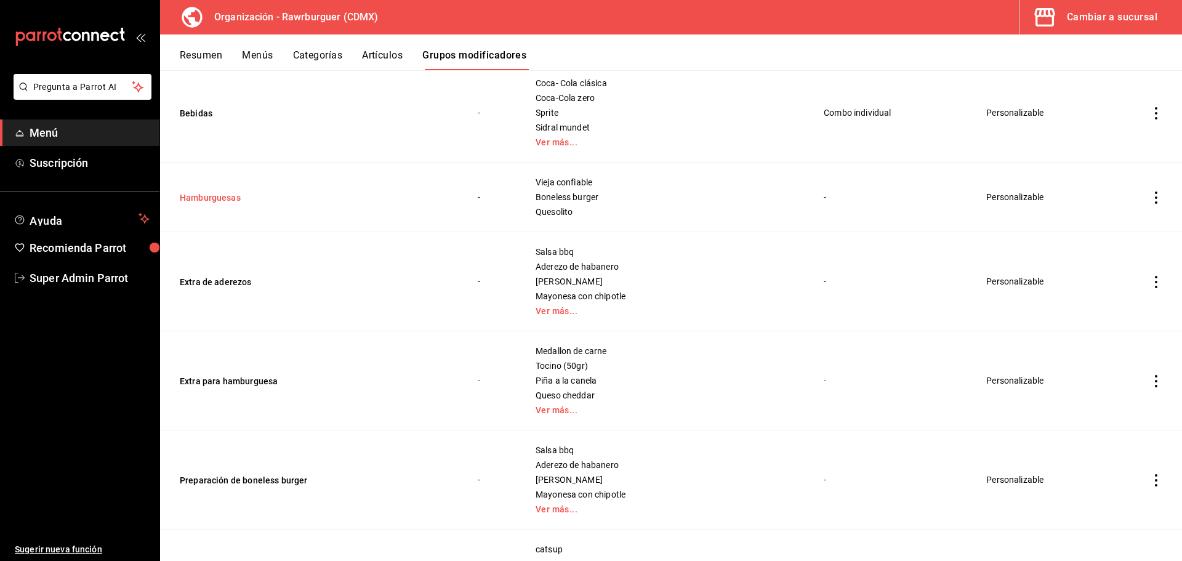
click at [206, 197] on button "Hamburguesas" at bounding box center [254, 197] width 148 height 12
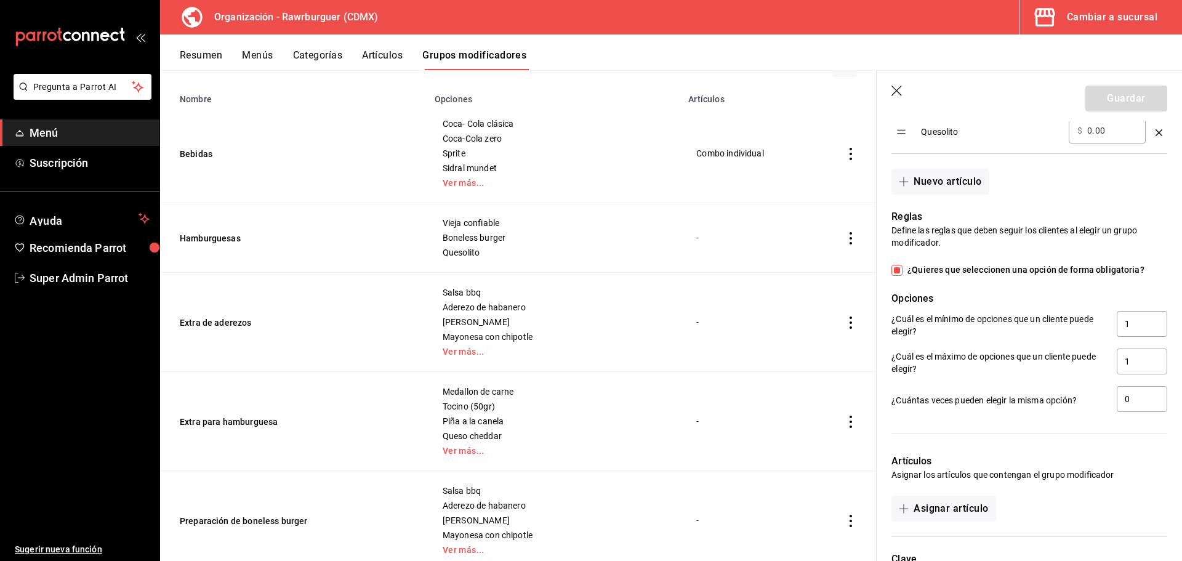
scroll to position [648, 0]
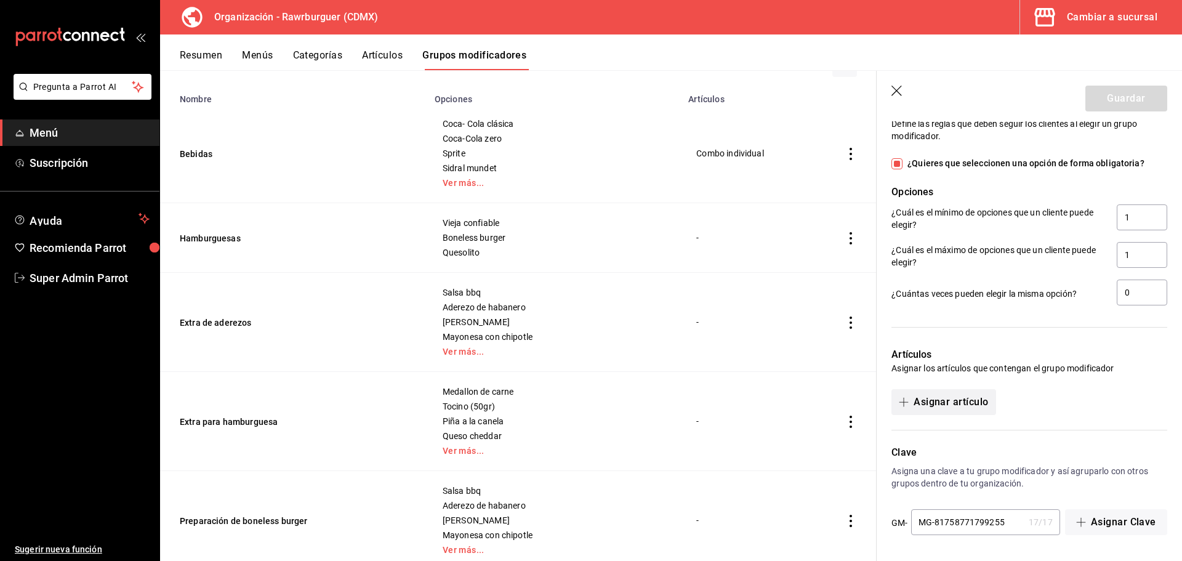
click at [941, 402] on button "Asignar artículo" at bounding box center [944, 402] width 104 height 26
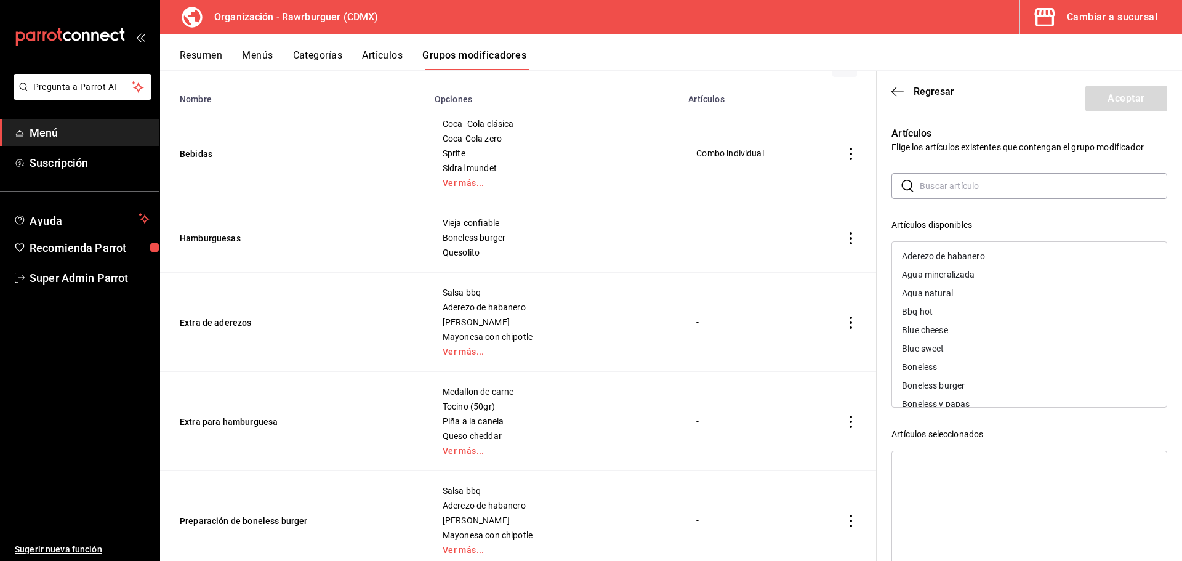
click at [941, 192] on input "text" at bounding box center [1044, 186] width 248 height 25
type input "combo"
click at [925, 259] on div "Combo individual" at bounding box center [935, 256] width 67 height 9
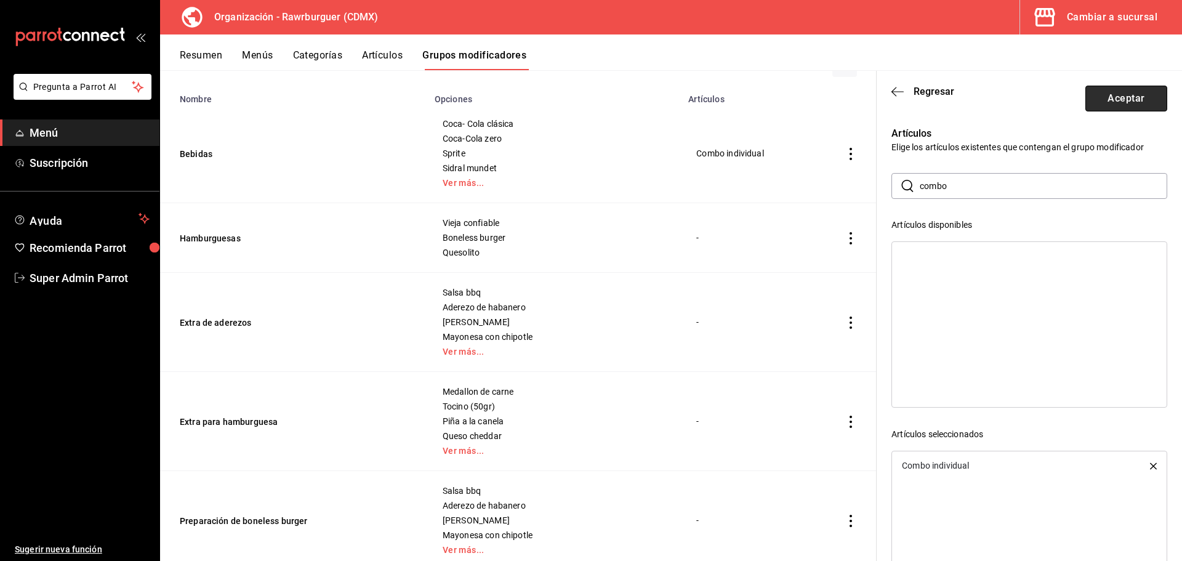
click at [1129, 102] on button "Aceptar" at bounding box center [1126, 99] width 82 height 26
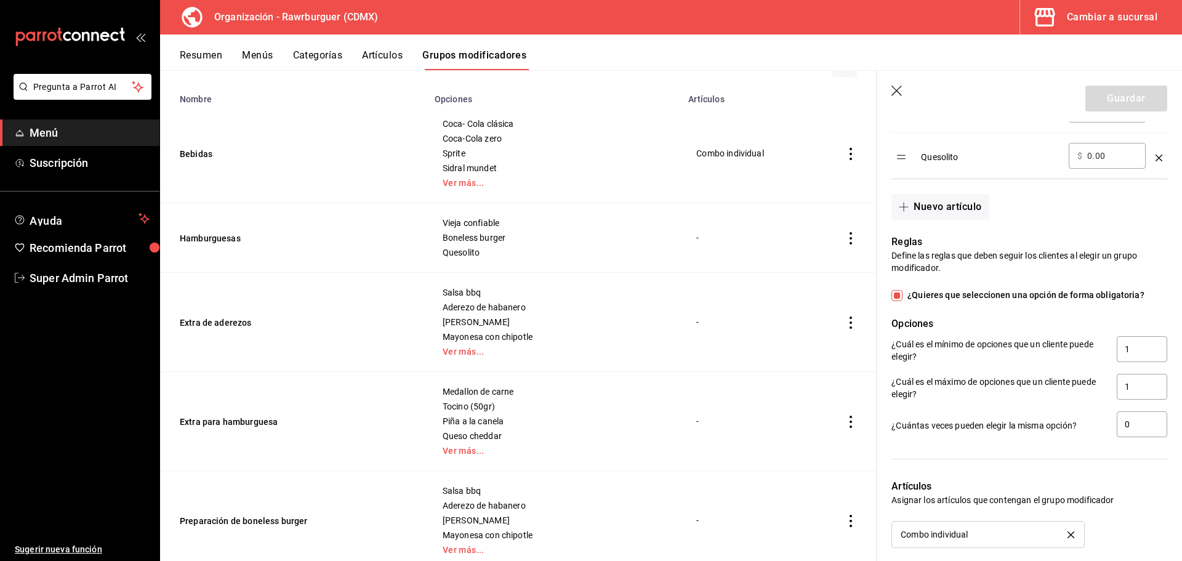
scroll to position [690, 0]
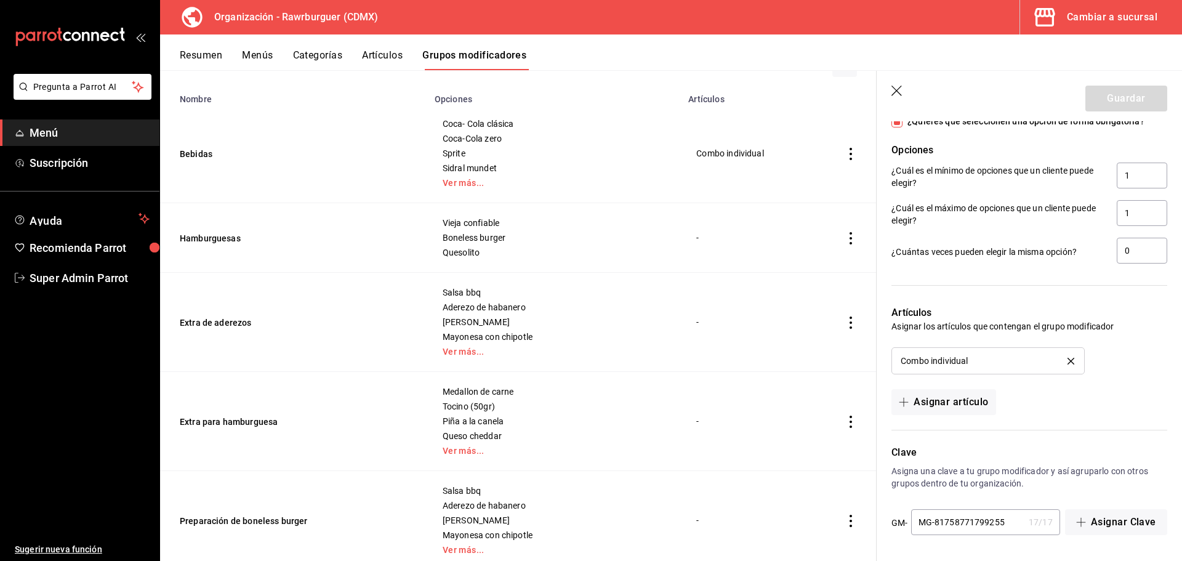
click at [1114, 97] on div "Guardar" at bounding box center [1126, 99] width 82 height 26
click at [1068, 360] on icon "delete" at bounding box center [1071, 361] width 7 height 7
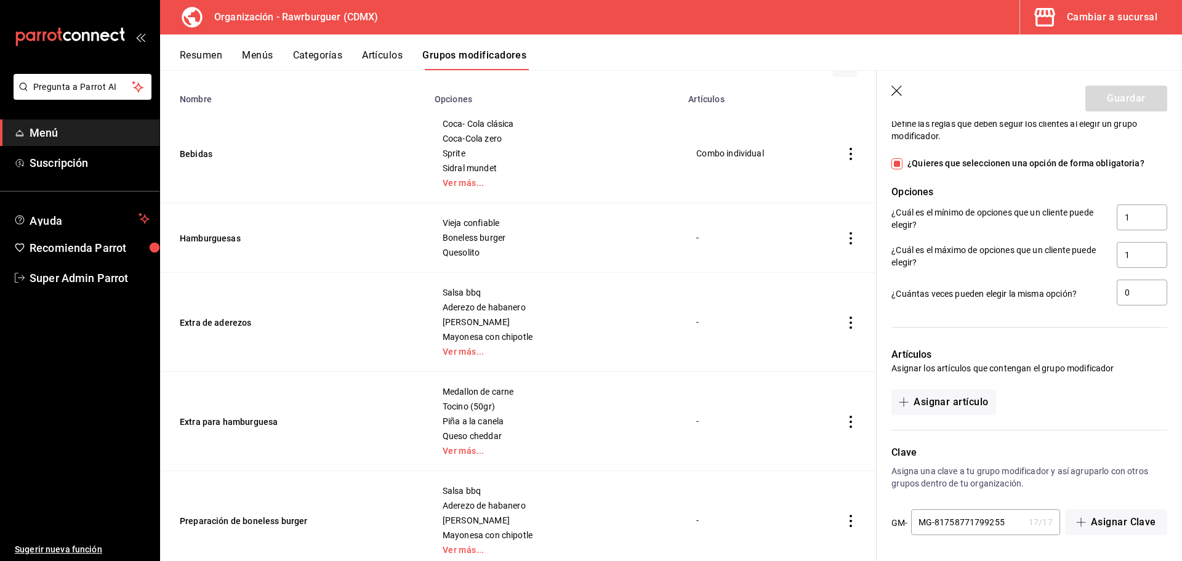
scroll to position [648, 0]
click at [902, 87] on icon "button" at bounding box center [898, 92] width 12 height 12
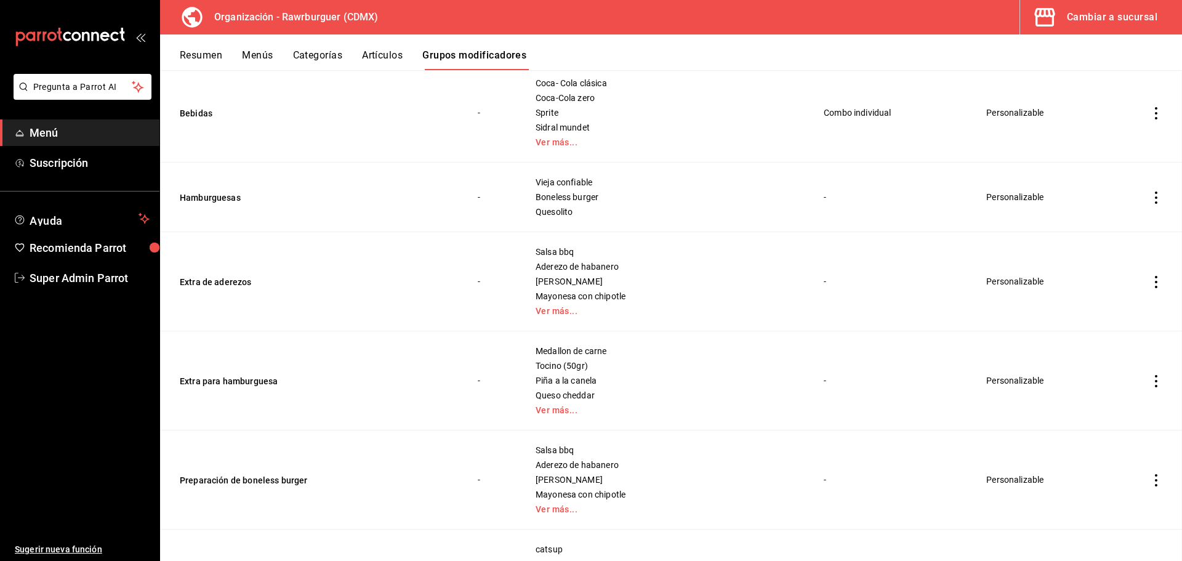
scroll to position [103, 0]
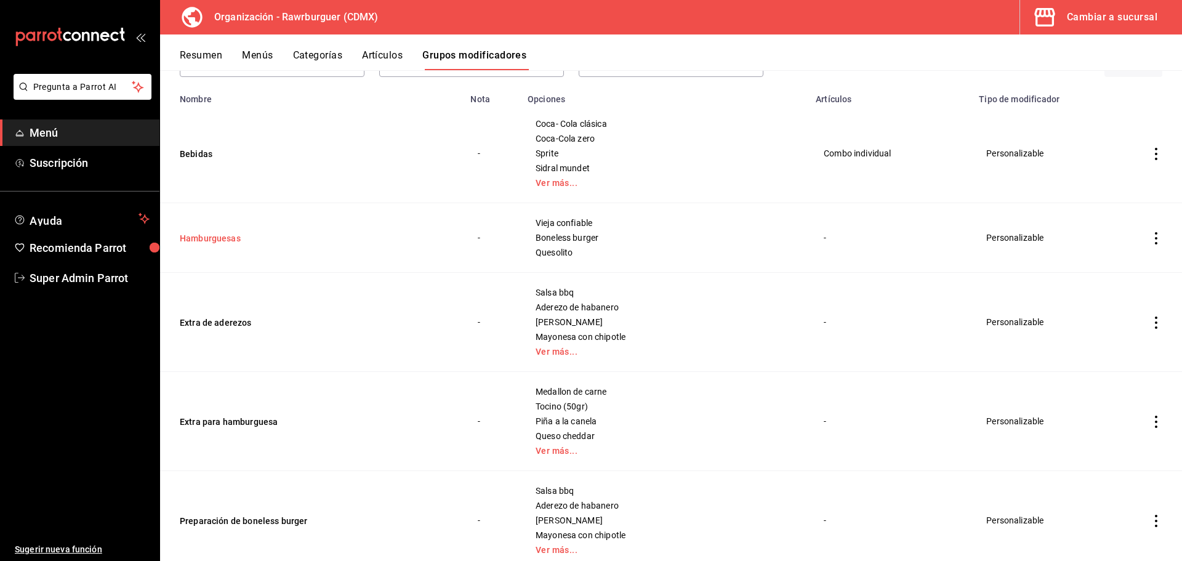
click at [238, 236] on button "Hamburguesas" at bounding box center [254, 238] width 148 height 12
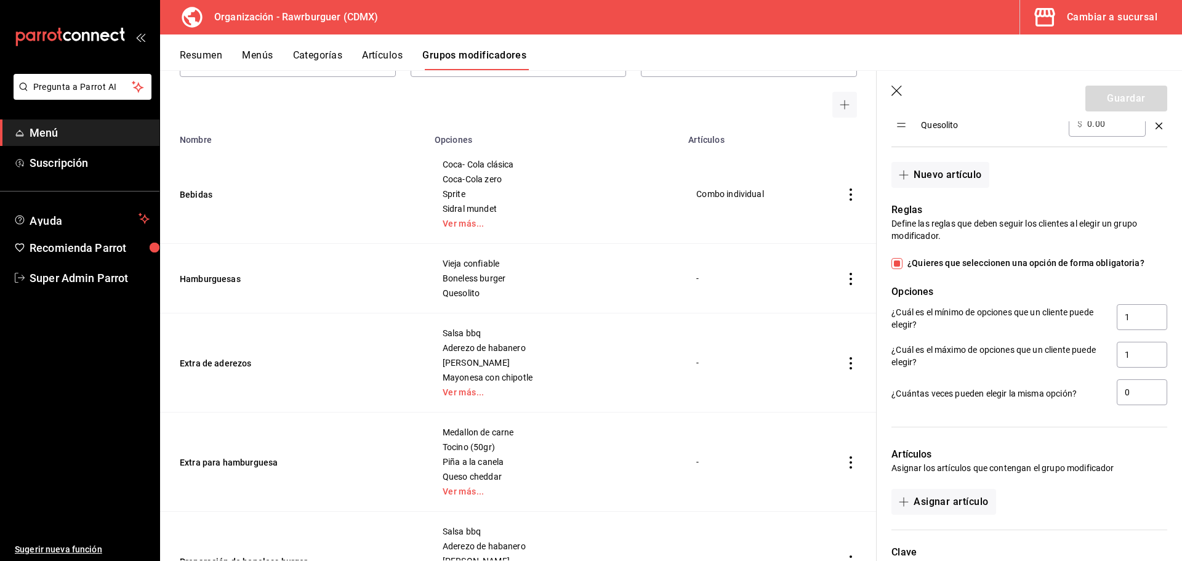
scroll to position [648, 0]
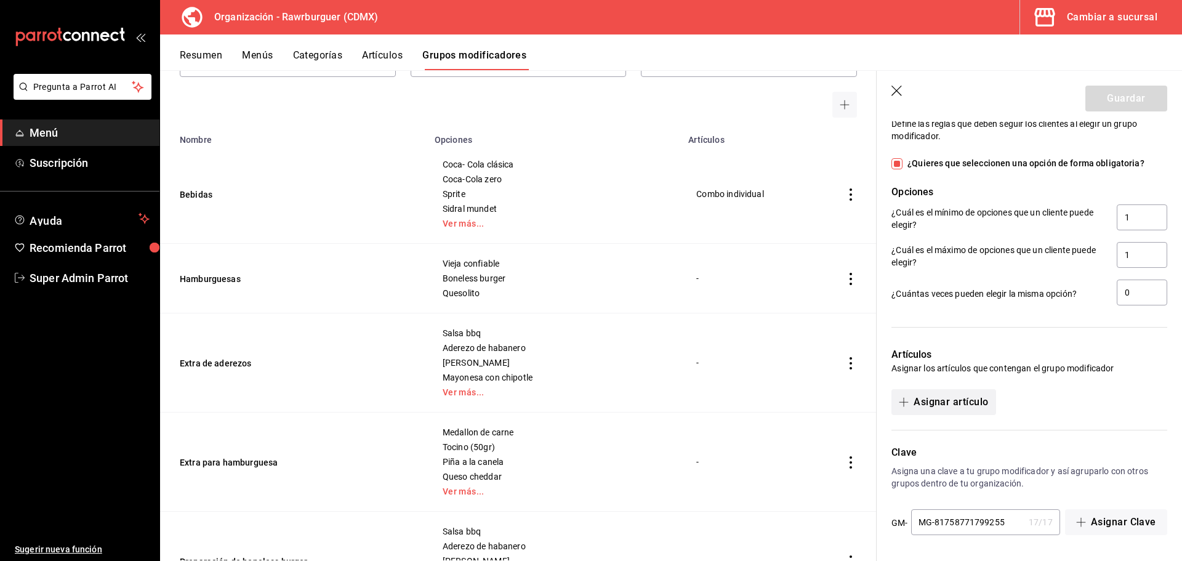
click at [929, 401] on button "Asignar artículo" at bounding box center [944, 402] width 104 height 26
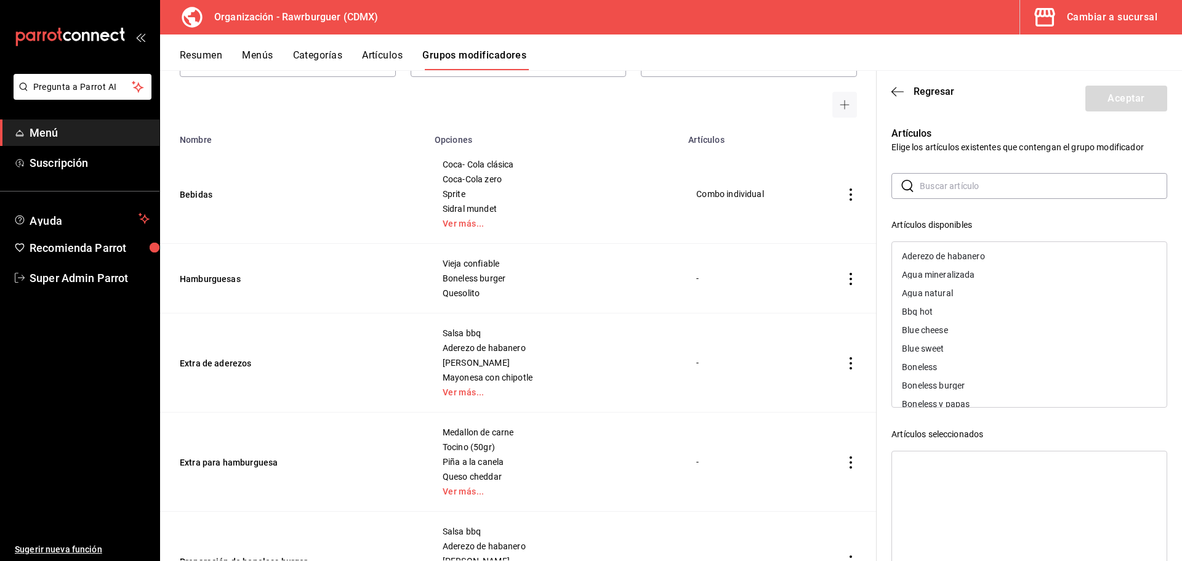
click at [950, 182] on input "text" at bounding box center [1044, 186] width 248 height 25
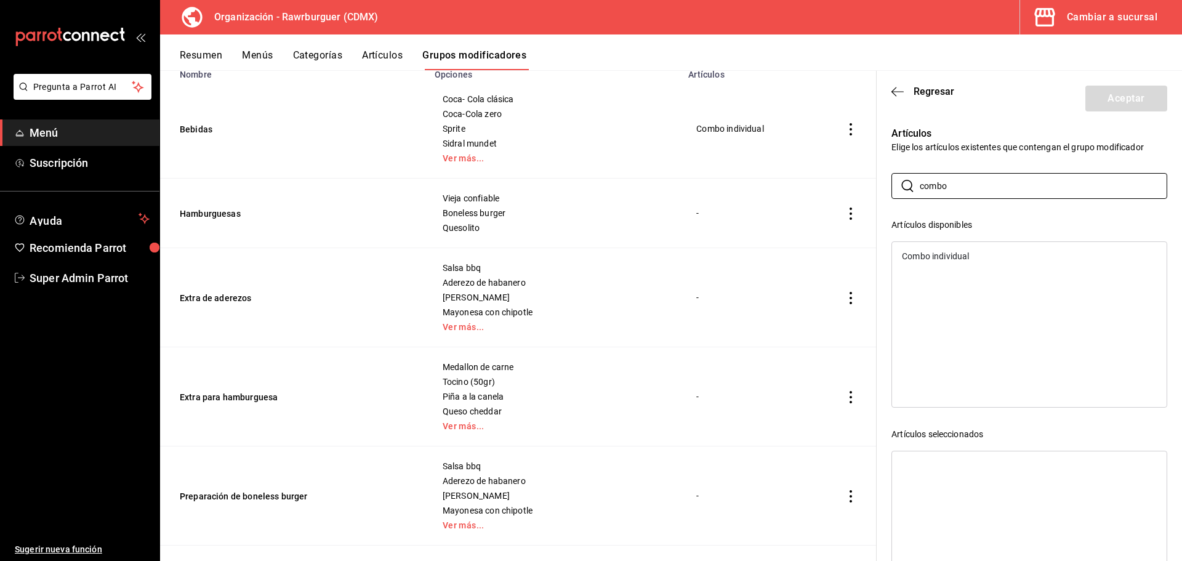
scroll to position [0, 0]
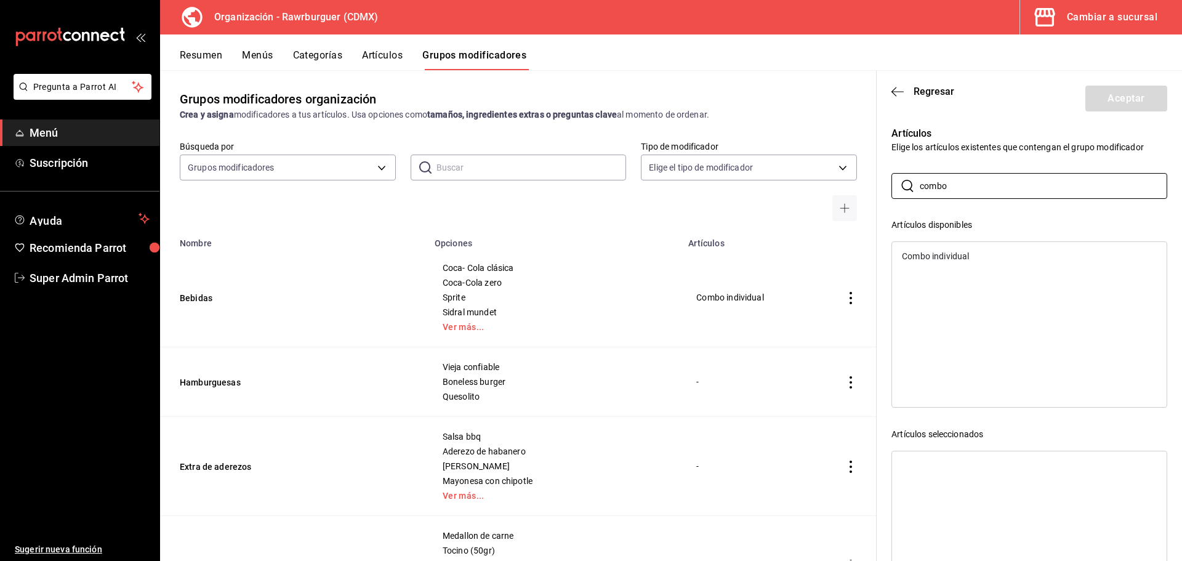
type input "combo"
click at [193, 382] on button "Hamburguesas" at bounding box center [254, 382] width 148 height 12
click at [916, 88] on span "Regresar" at bounding box center [934, 92] width 41 height 12
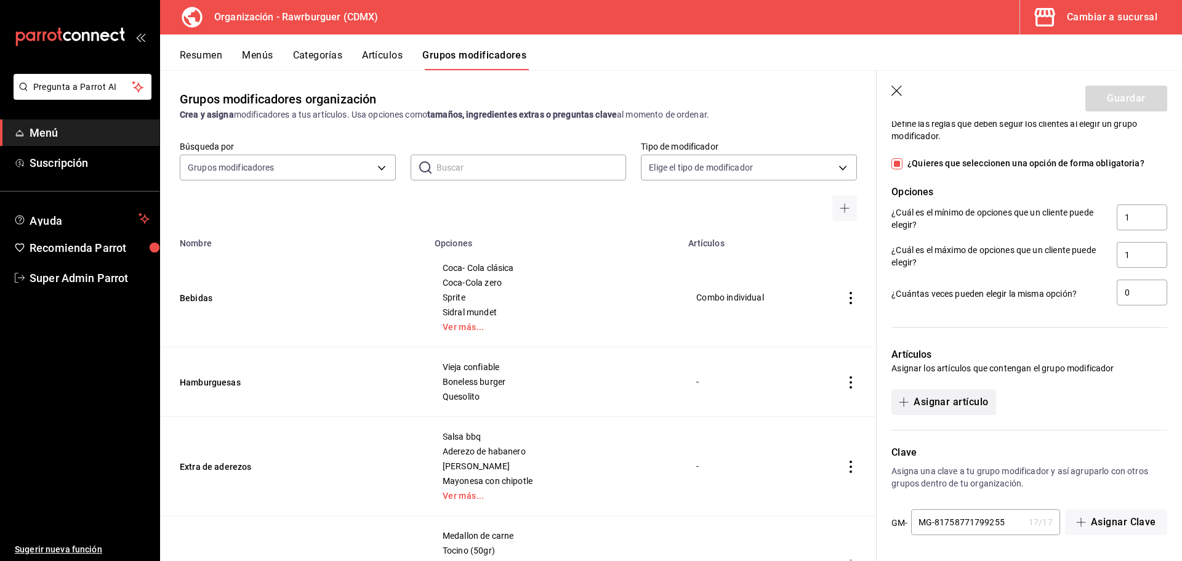
click at [959, 403] on button "Asignar artículo" at bounding box center [944, 402] width 104 height 26
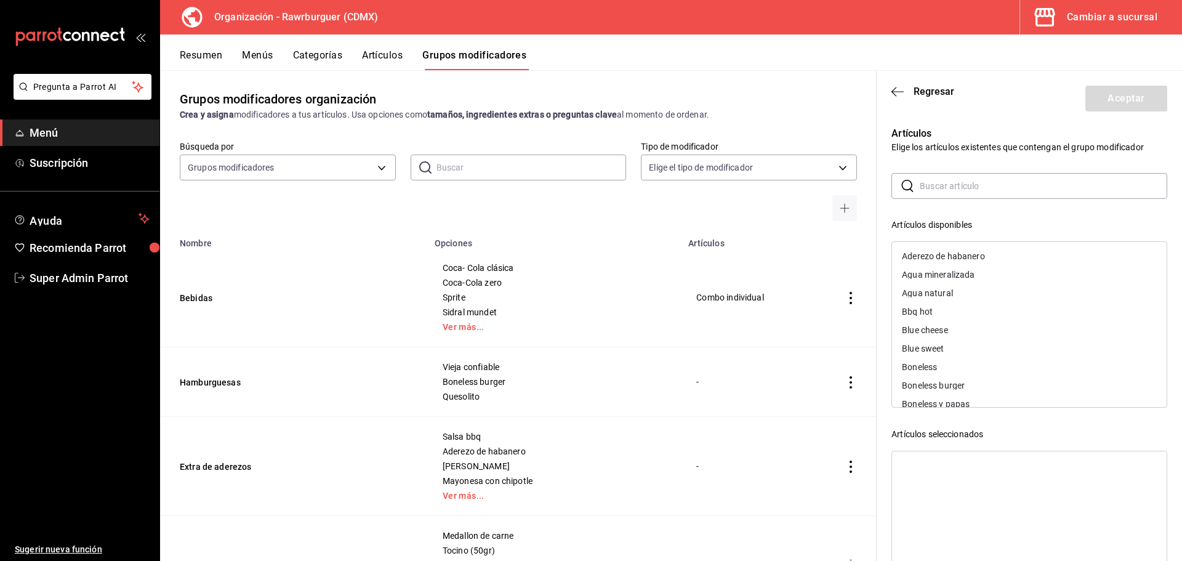
click at [970, 184] on input "text" at bounding box center [1044, 186] width 248 height 25
type input "com"
click at [927, 256] on div "Combo individual" at bounding box center [935, 256] width 67 height 9
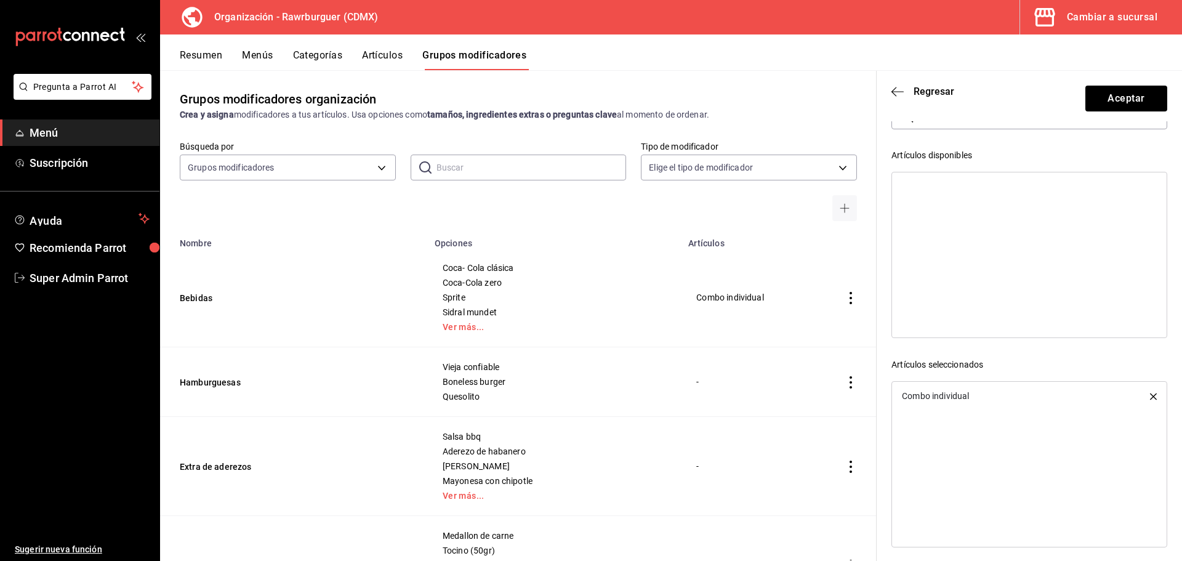
scroll to position [76, 0]
click at [1114, 101] on button "Aceptar" at bounding box center [1126, 99] width 82 height 26
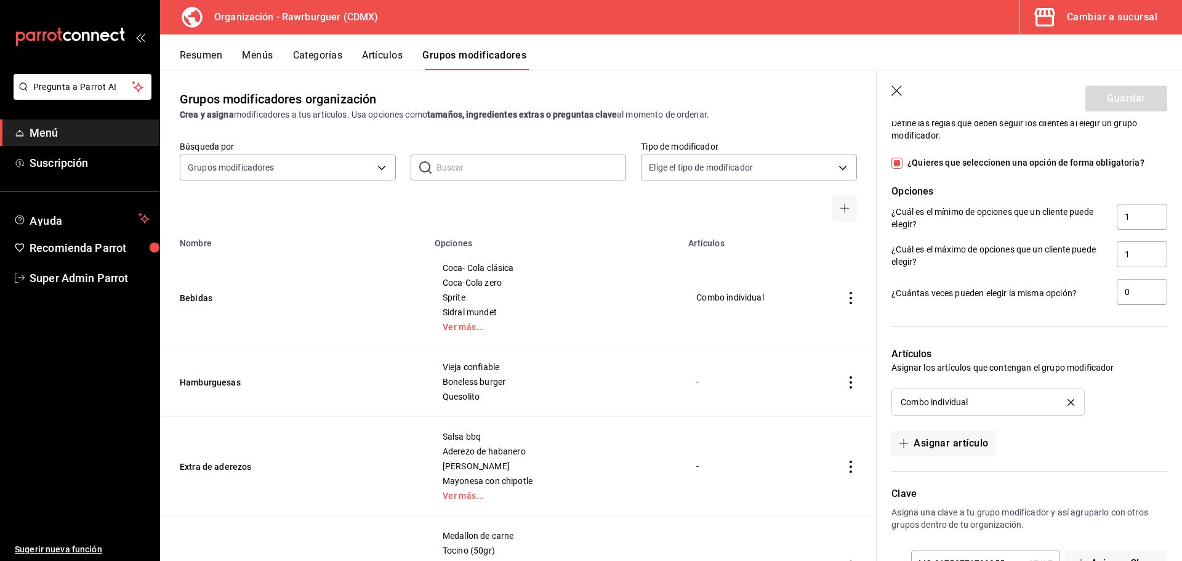
scroll to position [690, 0]
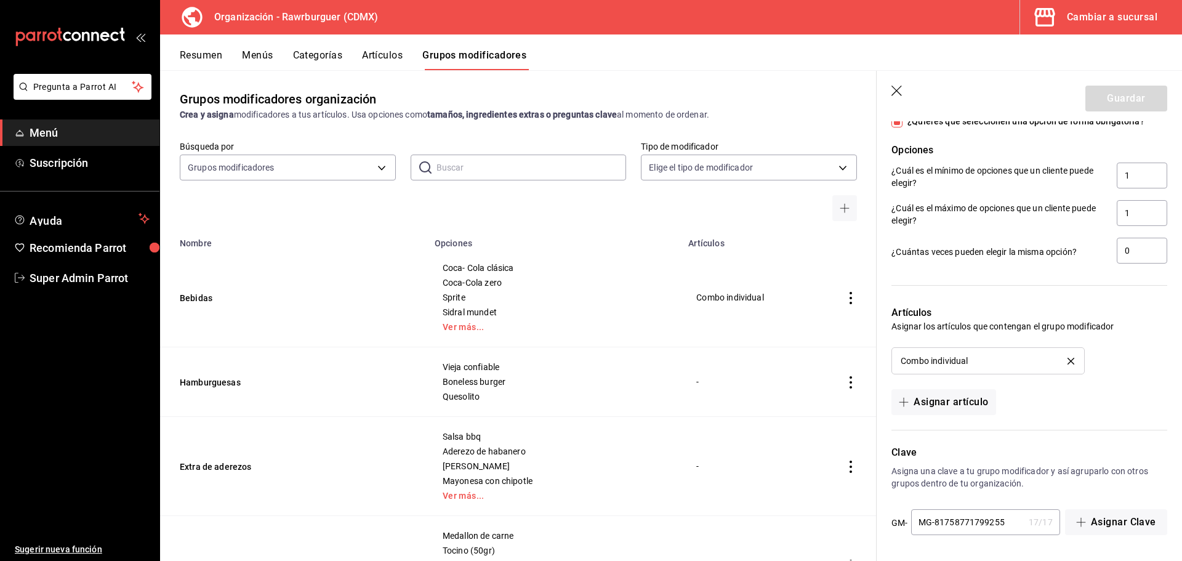
click at [378, 59] on button "Artículos" at bounding box center [382, 59] width 41 height 21
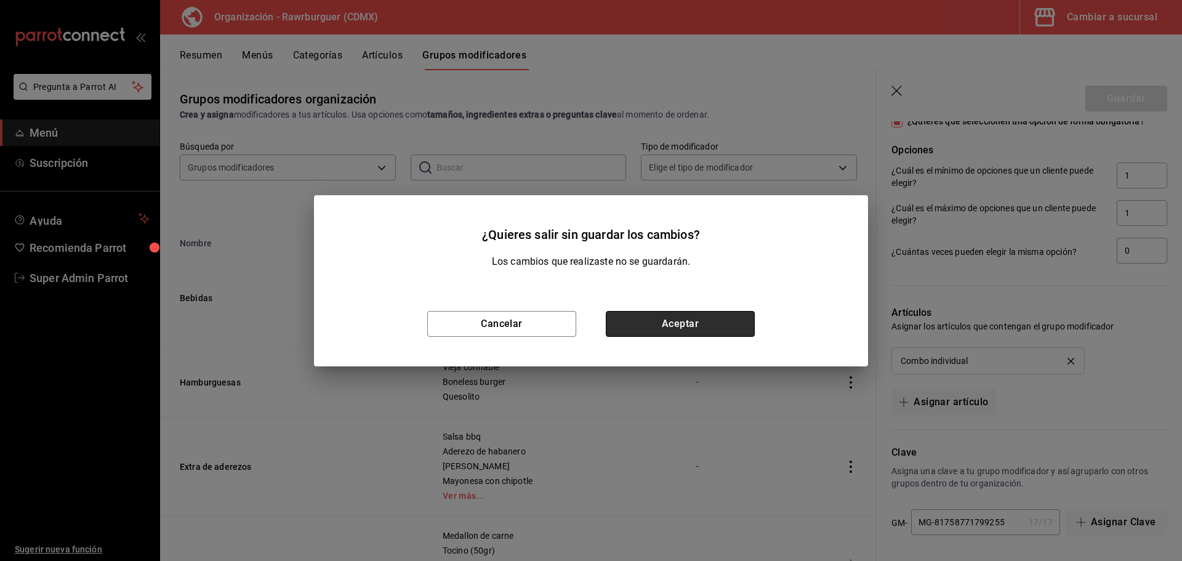
click at [669, 320] on button "Aceptar" at bounding box center [680, 324] width 149 height 26
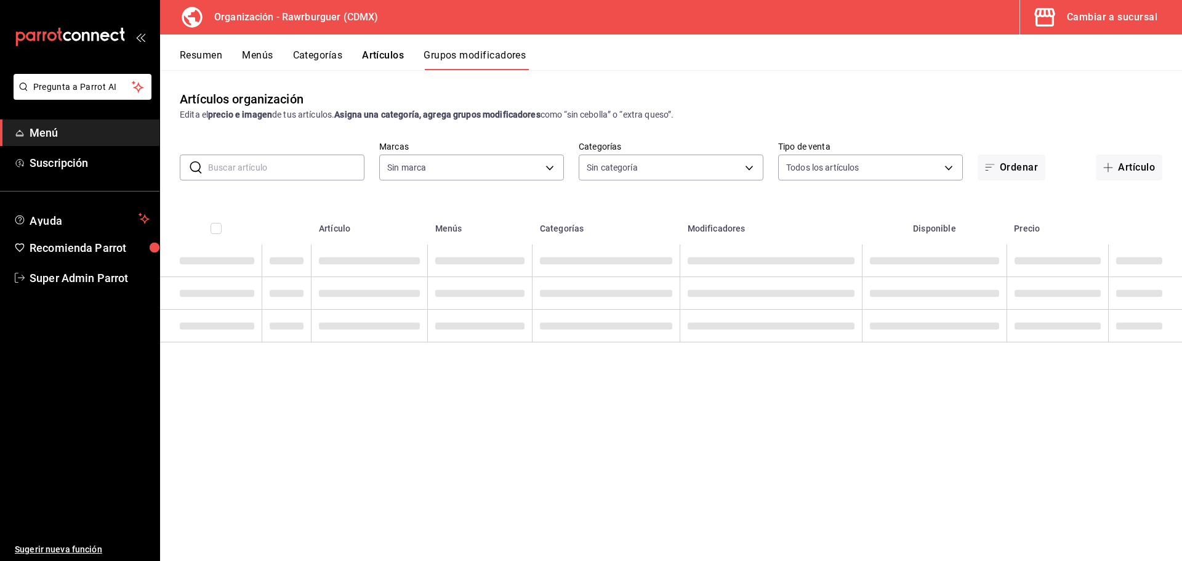
type input "c1affe28-5b75-42a1-bd53-0a4a367c53c8"
type input "6ca17b8f-428a-41fb-bff9-a2cb1d4dabe7,5433be91-9441-4d9e-9bc5-7408d813de4c,92de4…"
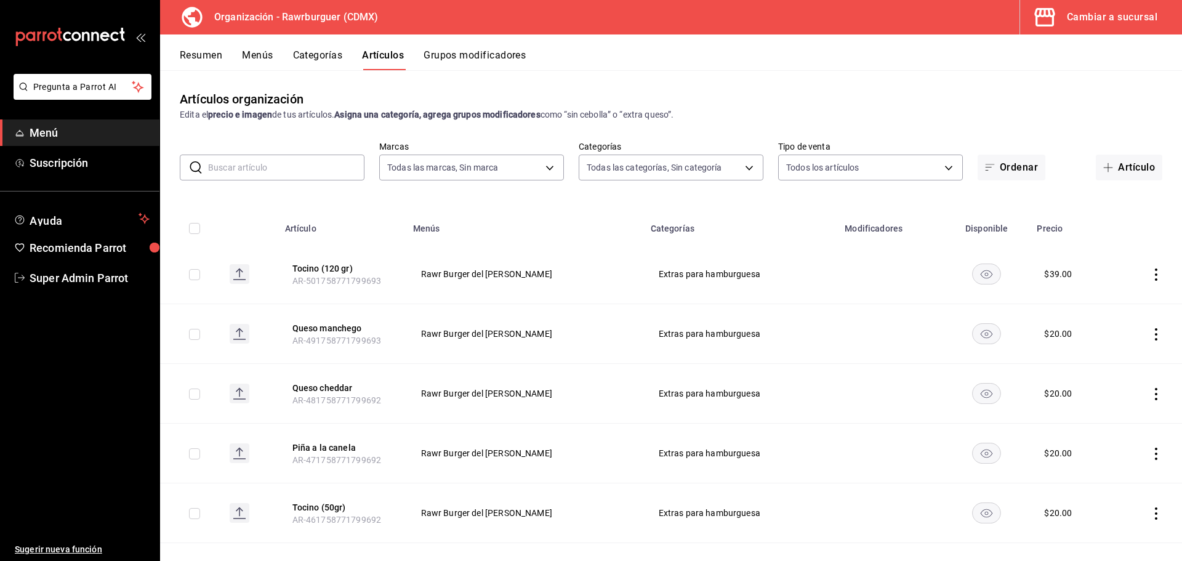
click at [268, 166] on input "text" at bounding box center [286, 167] width 156 height 25
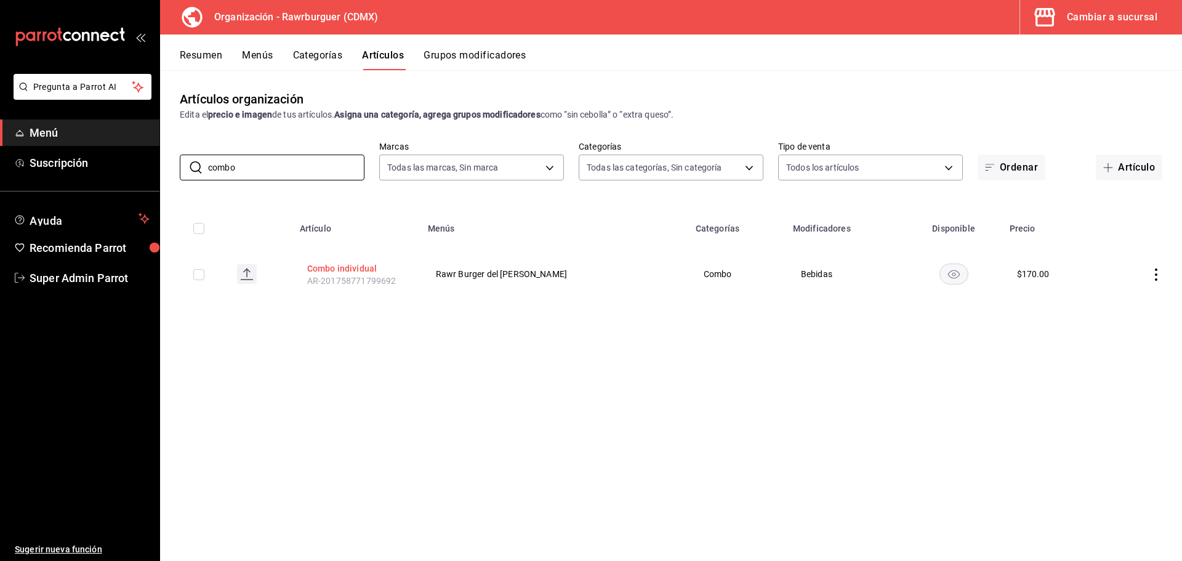
type input "combo"
click at [360, 262] on button "Combo individual" at bounding box center [356, 268] width 99 height 12
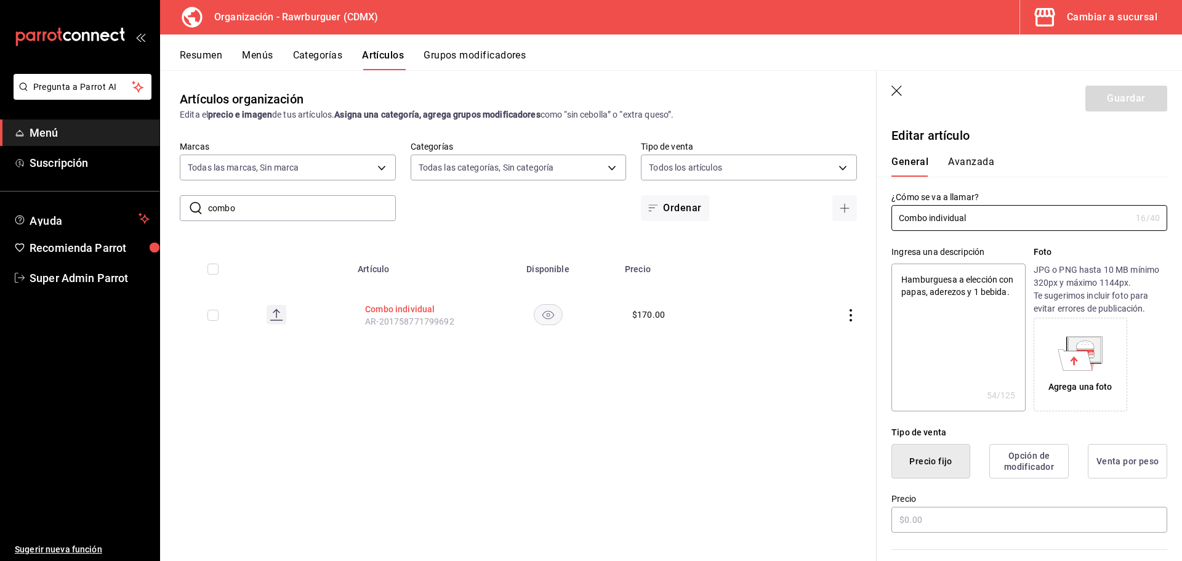
type textarea "x"
type input "$170.00"
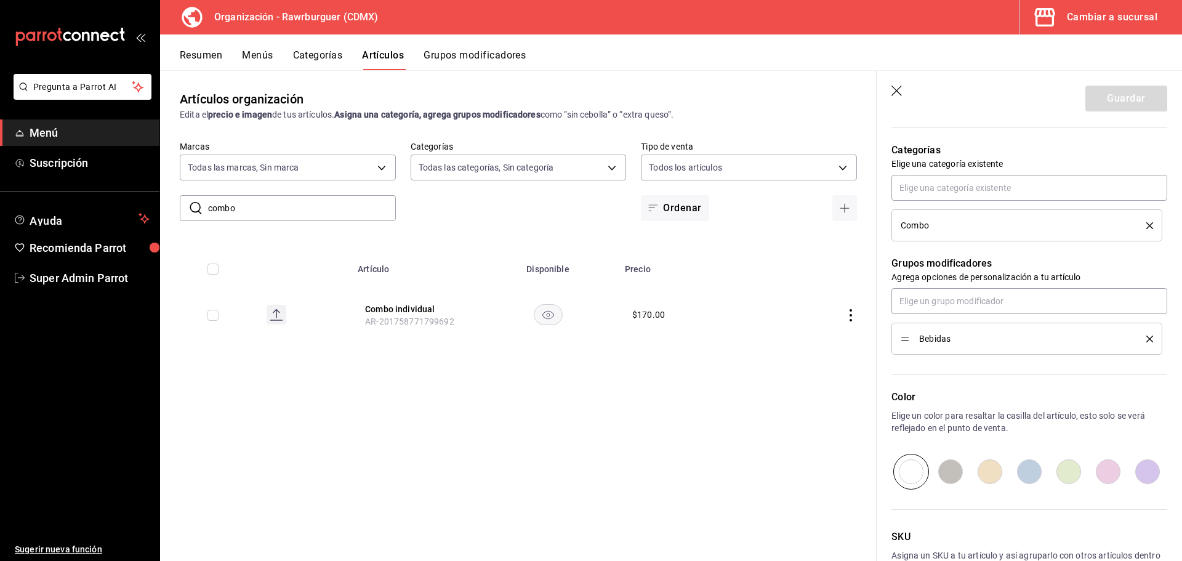
scroll to position [505, 0]
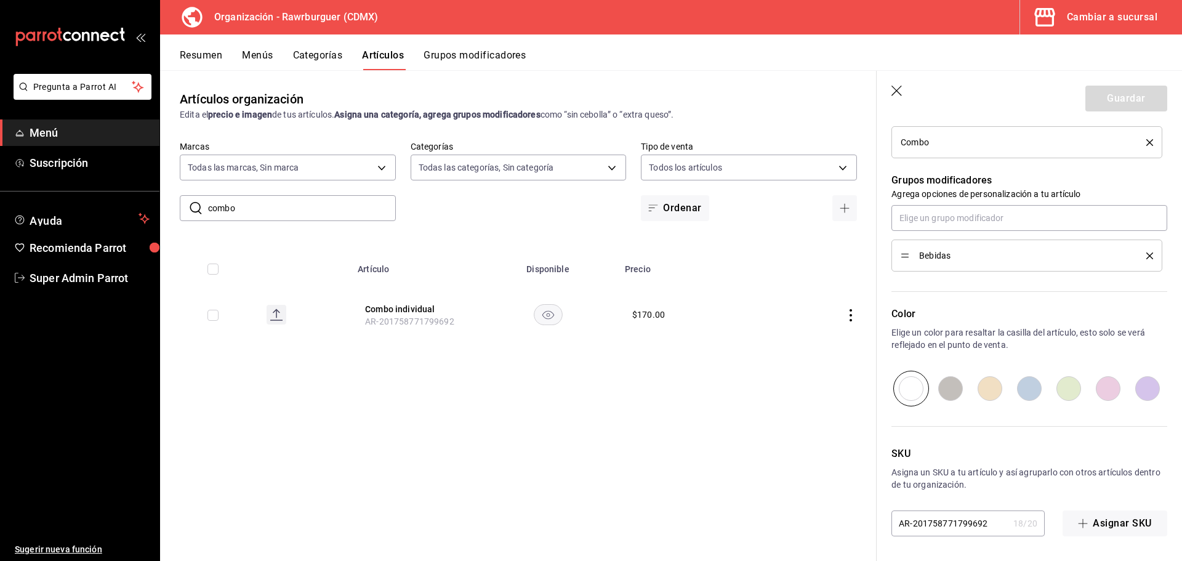
click at [464, 57] on button "Grupos modificadores" at bounding box center [475, 59] width 102 height 21
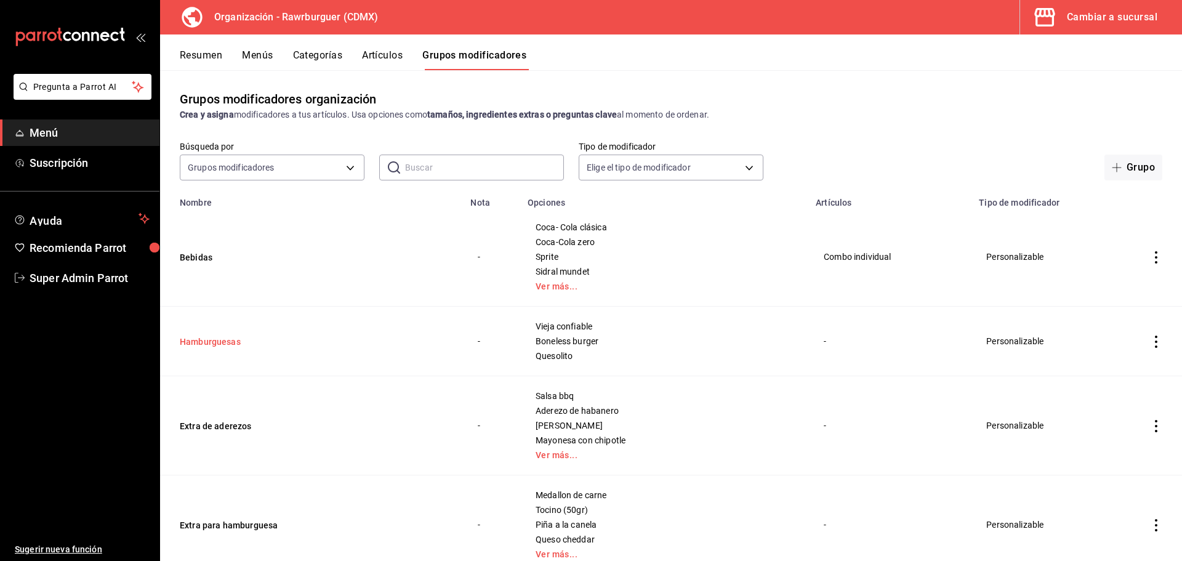
click at [201, 340] on button "Hamburguesas" at bounding box center [254, 342] width 148 height 12
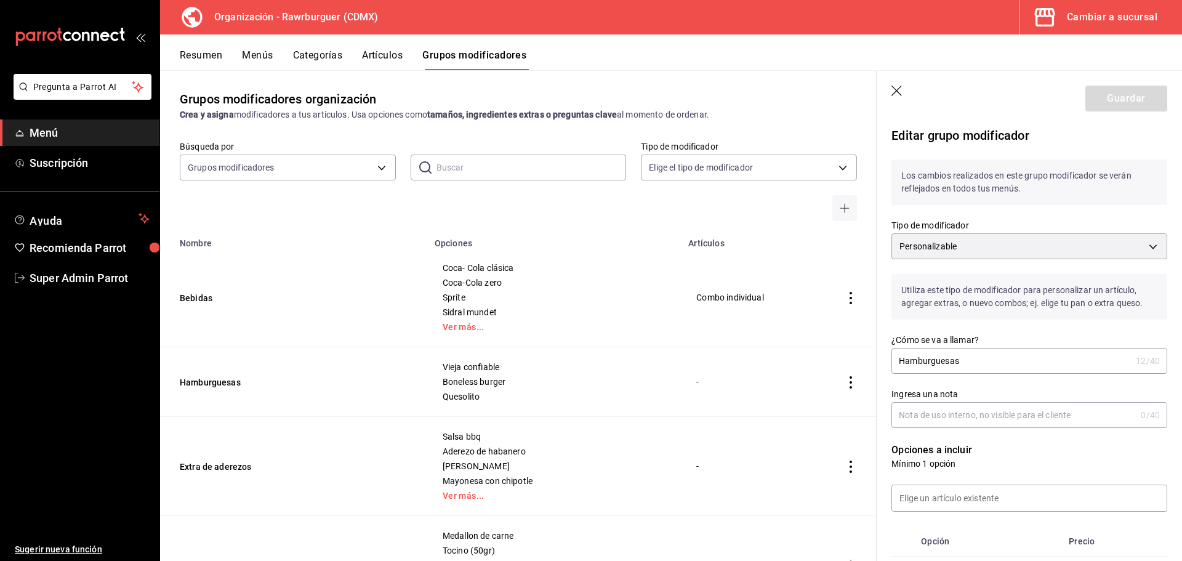
click at [285, 342] on td "Bebidas" at bounding box center [293, 297] width 267 height 99
click at [906, 91] on header "Guardar" at bounding box center [1029, 96] width 305 height 50
drag, startPoint x: 897, startPoint y: 88, endPoint x: 1005, endPoint y: 265, distance: 207.3
click at [896, 90] on icon "button" at bounding box center [898, 92] width 12 height 12
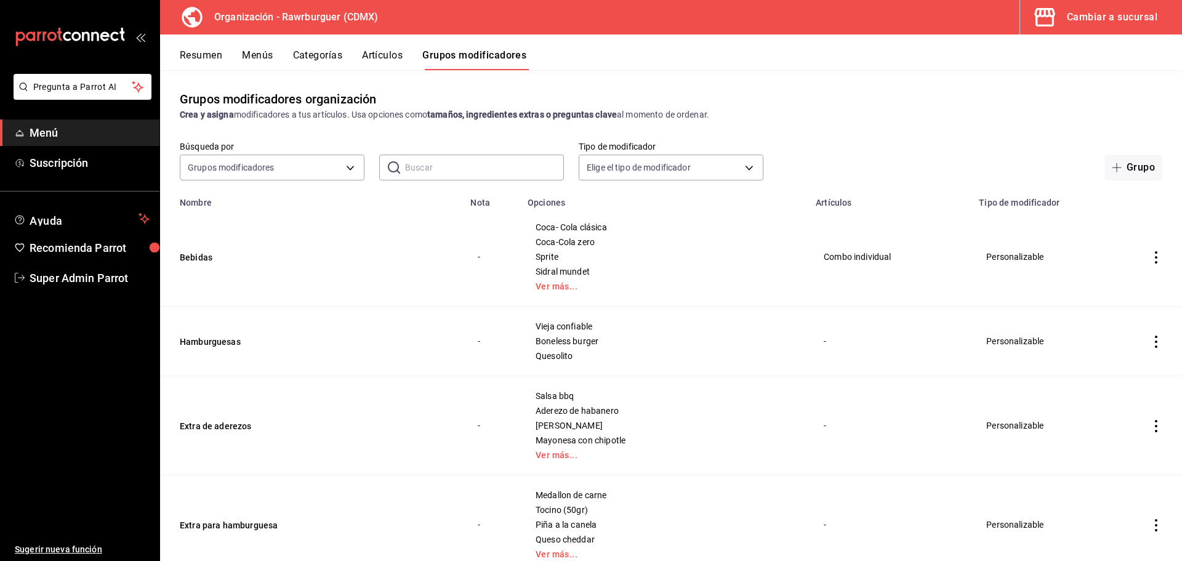
click at [1155, 343] on icon "actions" at bounding box center [1156, 342] width 2 height 12
click at [215, 340] on div at bounding box center [591, 280] width 1182 height 561
click at [214, 340] on button "Hamburguesas" at bounding box center [254, 342] width 148 height 12
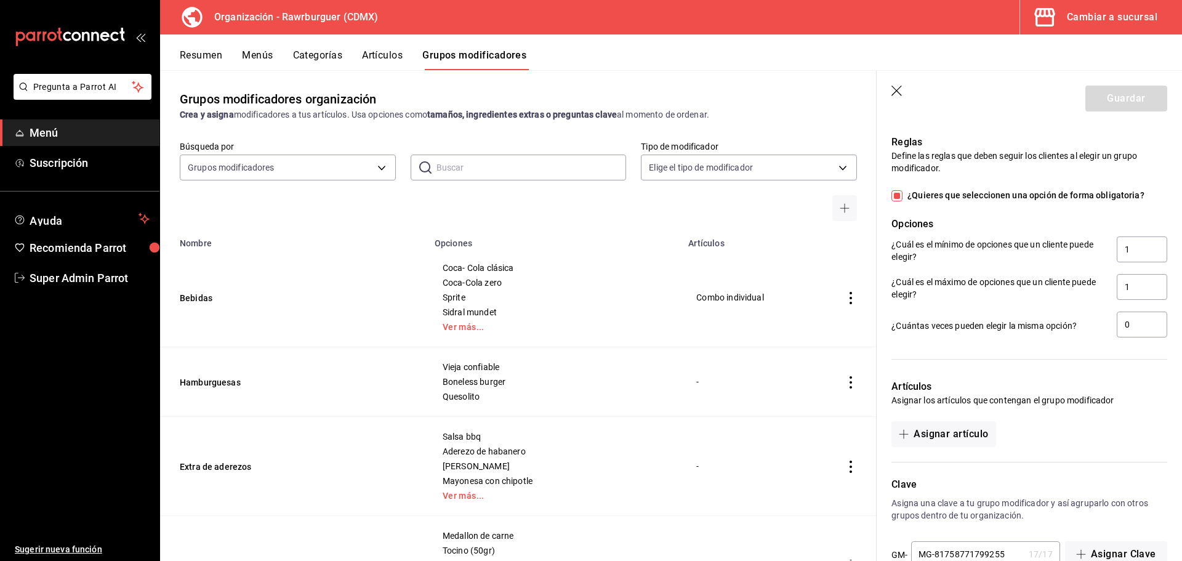
scroll to position [648, 0]
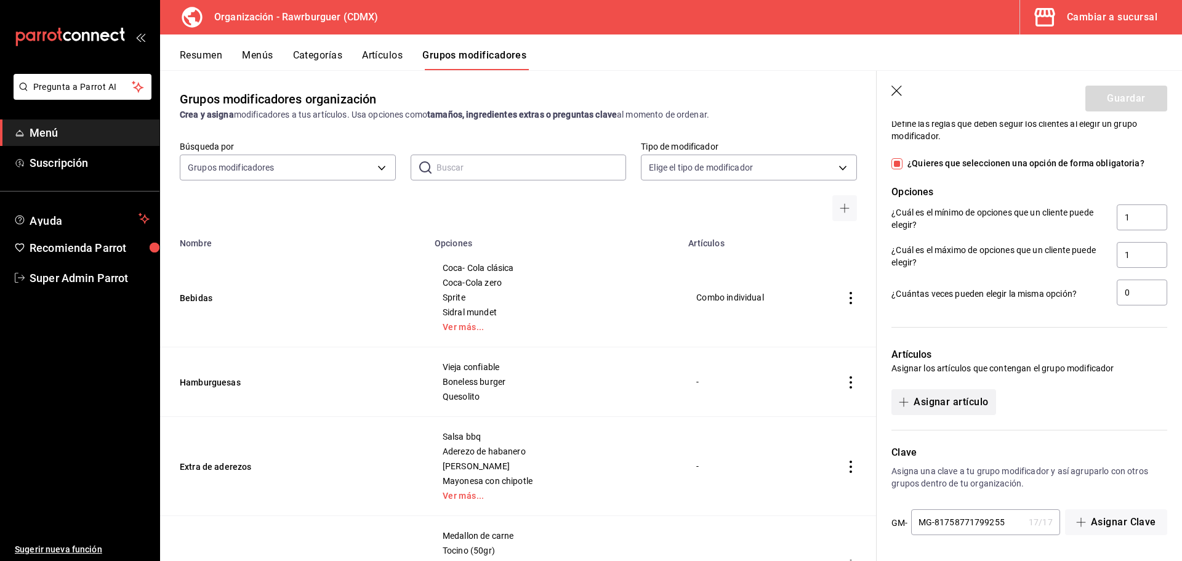
click at [938, 402] on button "Asignar artículo" at bounding box center [944, 402] width 104 height 26
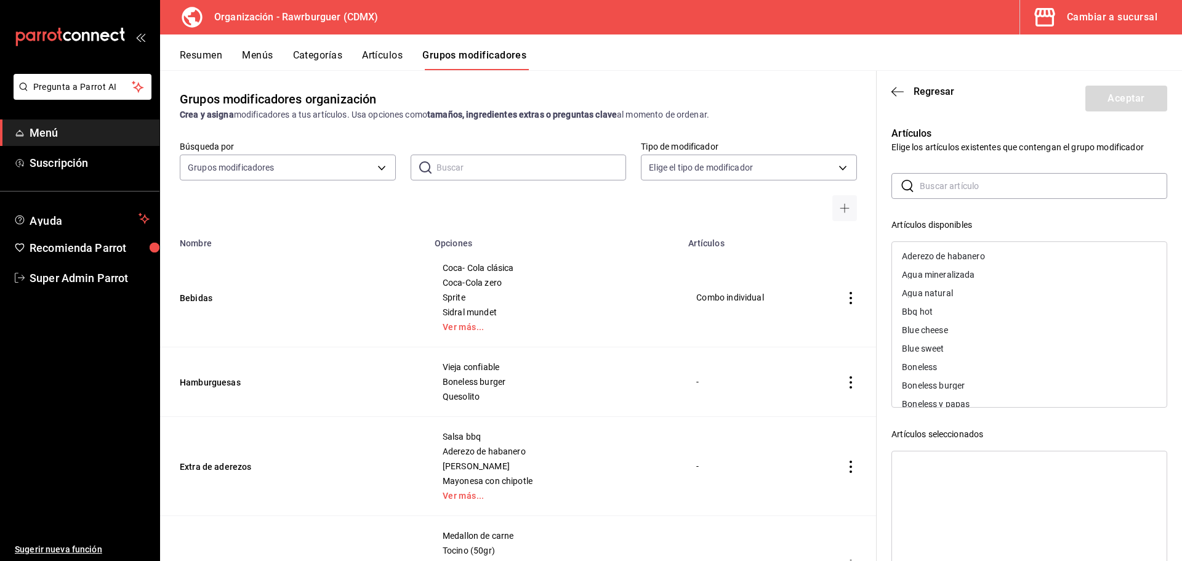
click at [951, 192] on input "text" at bounding box center [1044, 186] width 248 height 25
click at [940, 252] on div "Combo individual" at bounding box center [935, 256] width 67 height 9
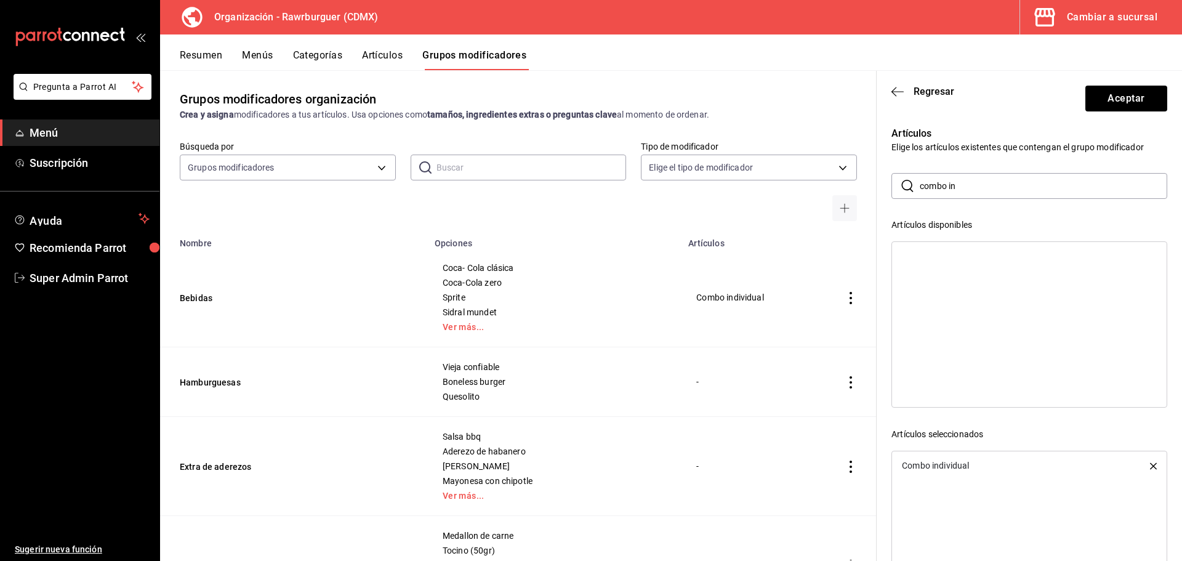
click at [979, 458] on div "Combo individual" at bounding box center [1029, 465] width 275 height 18
click at [980, 467] on div "Combo individual" at bounding box center [1029, 465] width 275 height 18
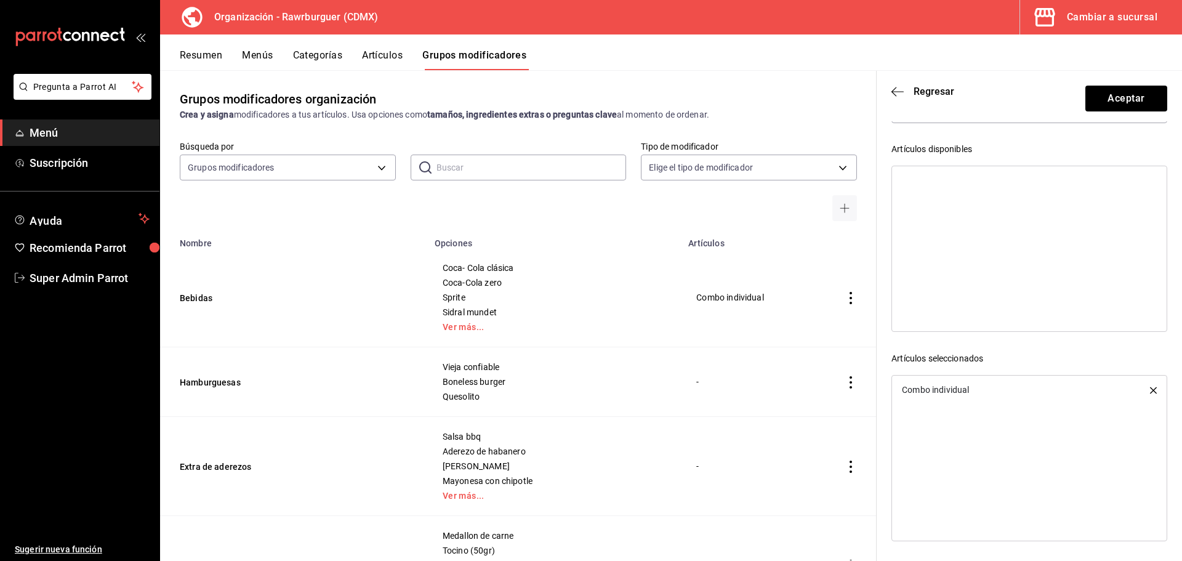
scroll to position [76, 0]
click at [960, 385] on div "Combo individual" at bounding box center [935, 389] width 67 height 9
click at [936, 389] on div "Combo individual" at bounding box center [935, 389] width 67 height 9
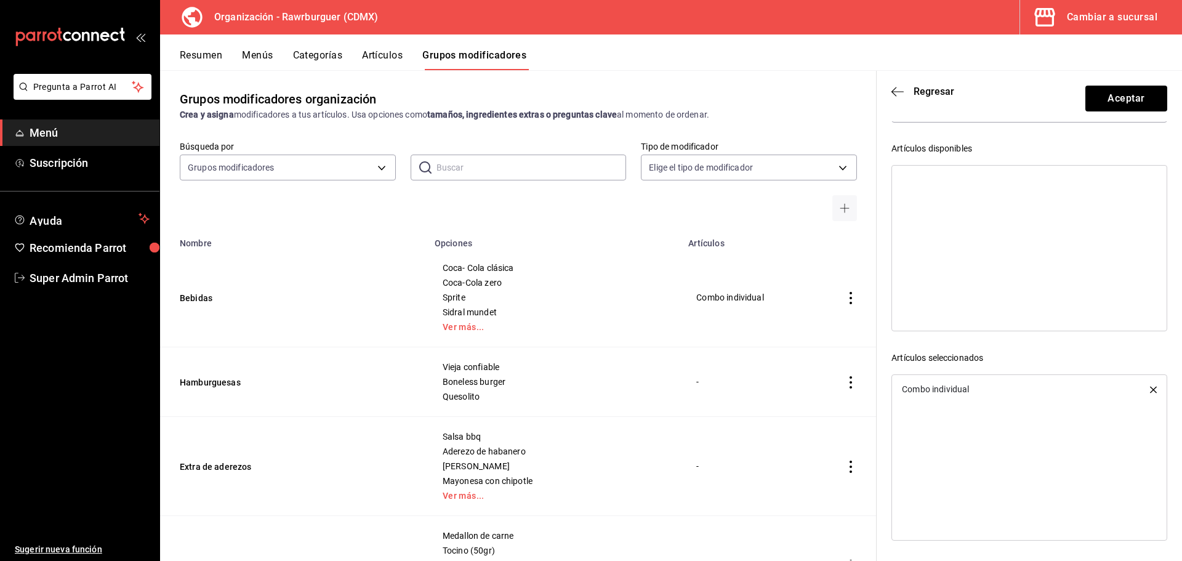
drag, startPoint x: 974, startPoint y: 187, endPoint x: 973, endPoint y: 203, distance: 16.0
click at [974, 188] on div at bounding box center [1030, 248] width 276 height 166
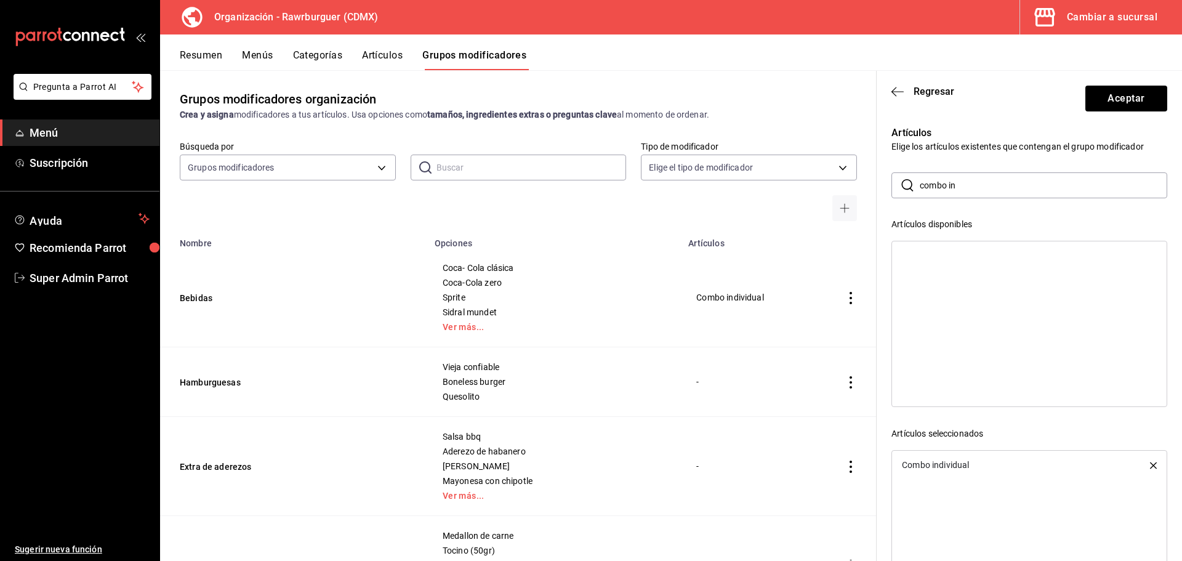
scroll to position [0, 0]
drag, startPoint x: 968, startPoint y: 188, endPoint x: 895, endPoint y: 193, distance: 73.4
click at [895, 193] on div "​ combo in ​" at bounding box center [1030, 186] width 276 height 26
type input "com"
click at [941, 339] on div at bounding box center [1030, 324] width 276 height 166
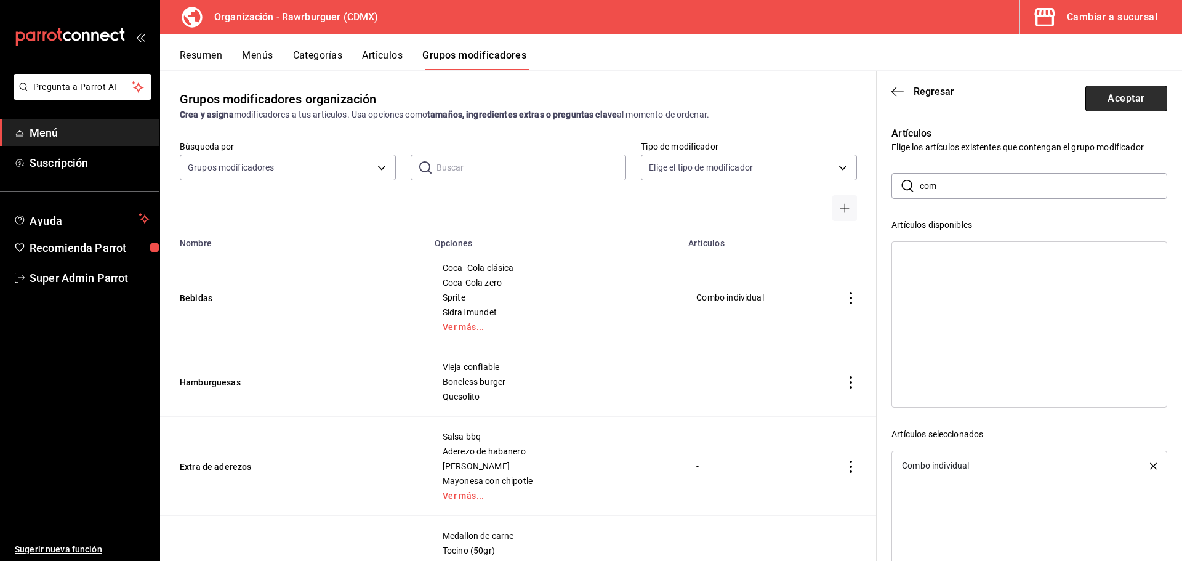
click at [1100, 100] on button "Aceptar" at bounding box center [1126, 99] width 82 height 26
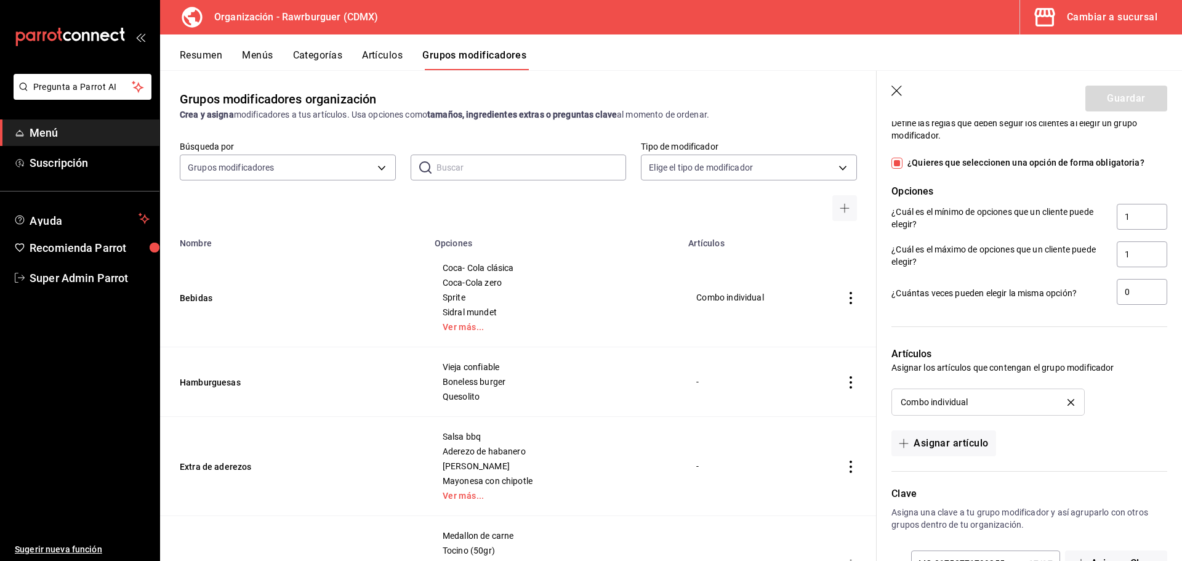
scroll to position [690, 0]
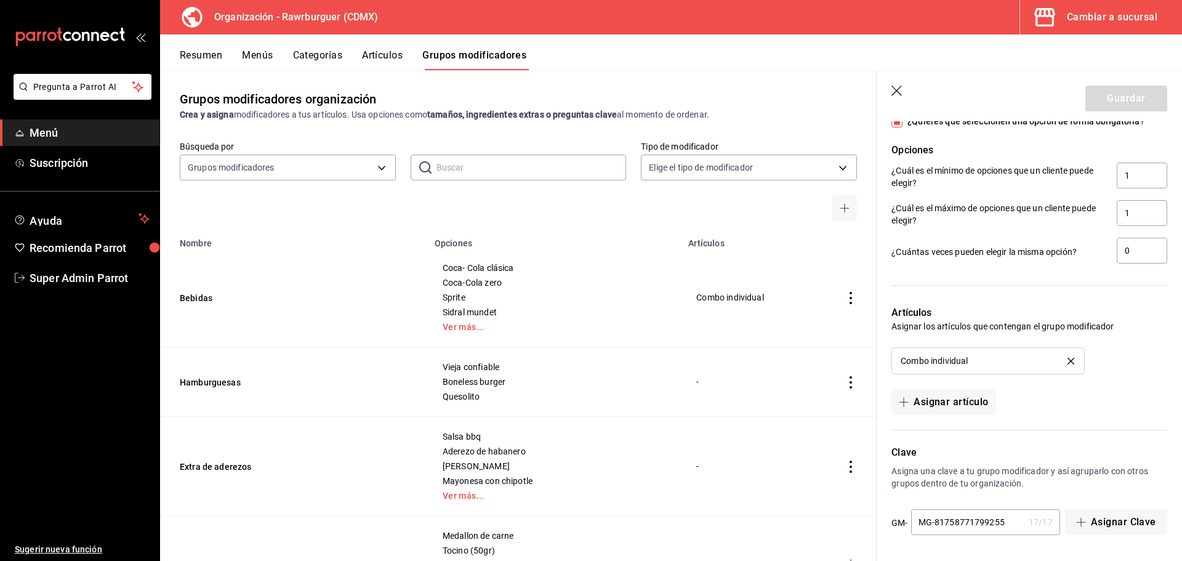
click at [897, 83] on header "Guardar" at bounding box center [1029, 96] width 305 height 50
click at [896, 91] on icon "button" at bounding box center [898, 92] width 12 height 12
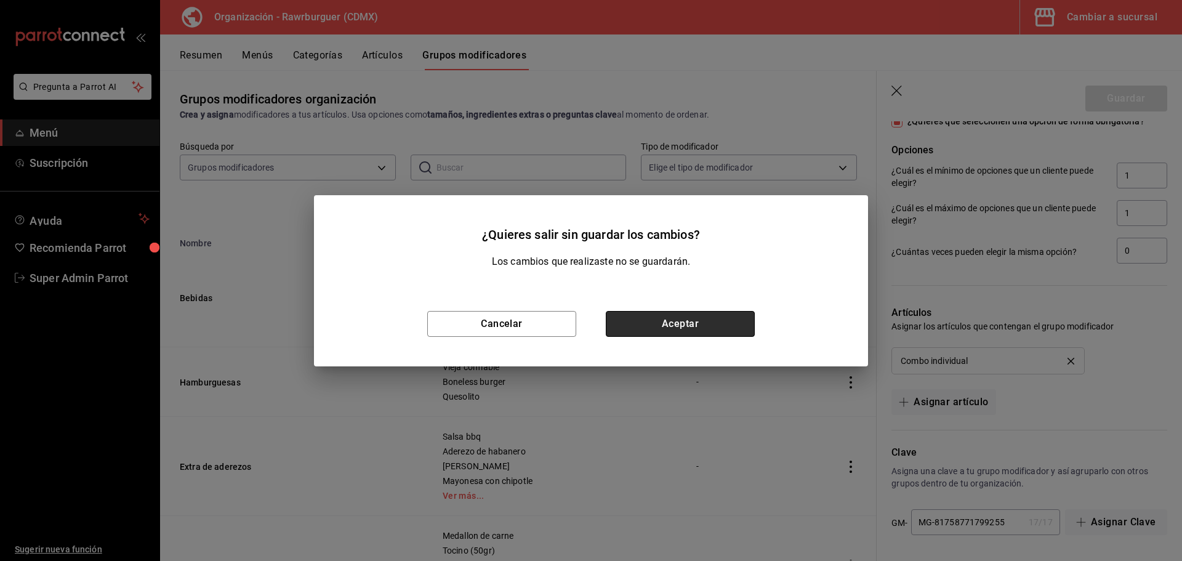
click at [686, 324] on button "Aceptar" at bounding box center [680, 324] width 149 height 26
